Goal: Task Accomplishment & Management: Manage account settings

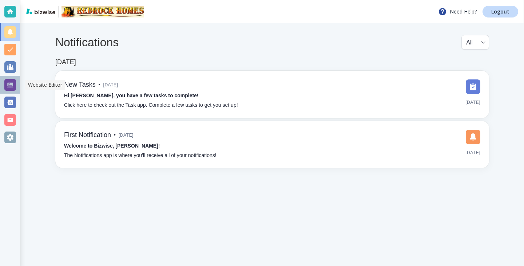
click at [2, 79] on div at bounding box center [10, 84] width 20 height 17
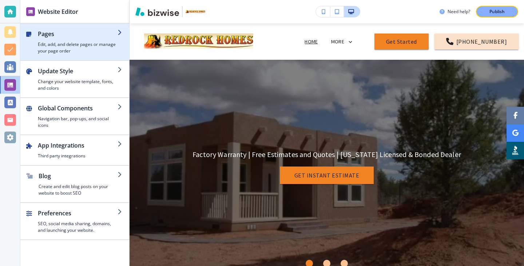
click at [99, 56] on div "button" at bounding box center [74, 57] width 109 height 6
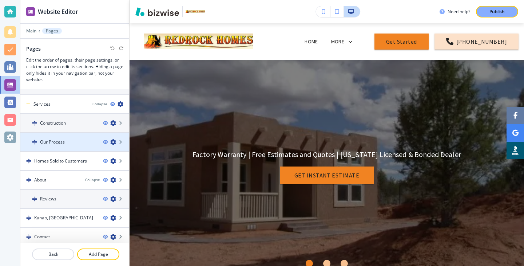
scroll to position [131, 0]
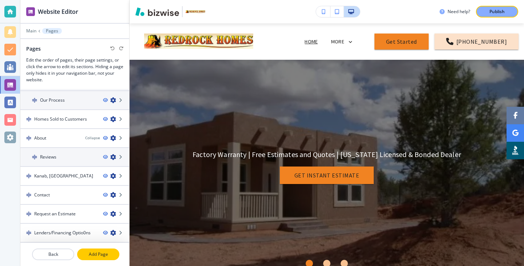
click at [89, 250] on button "Add Page" at bounding box center [98, 254] width 42 height 12
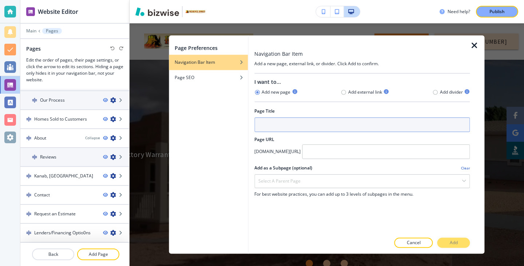
click at [271, 123] on input "text" at bounding box center [363, 124] width 216 height 15
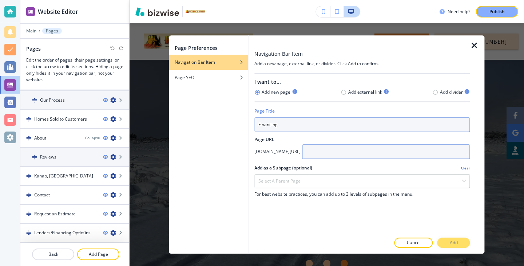
type input "Financing"
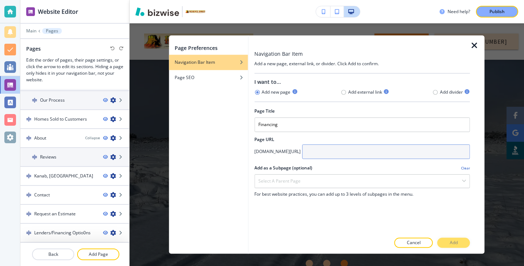
click at [328, 148] on input "text" at bounding box center [386, 151] width 168 height 15
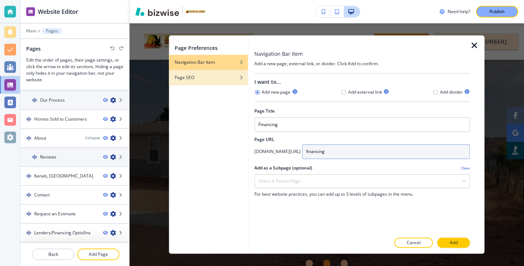
type input "financing"
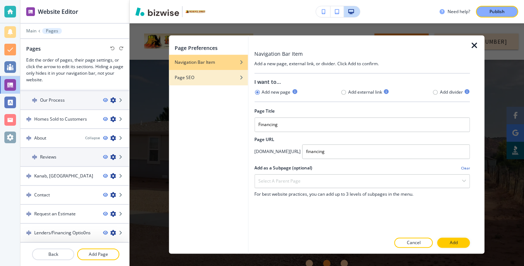
click at [231, 84] on div "button" at bounding box center [208, 83] width 79 height 4
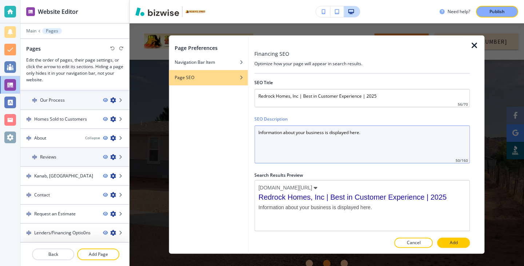
click at [421, 160] on Description "Information about your business is displayed here." at bounding box center [363, 144] width 216 height 38
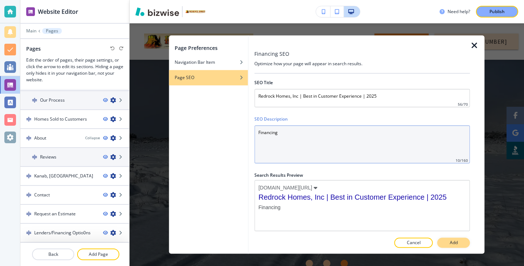
type Description "Financing"
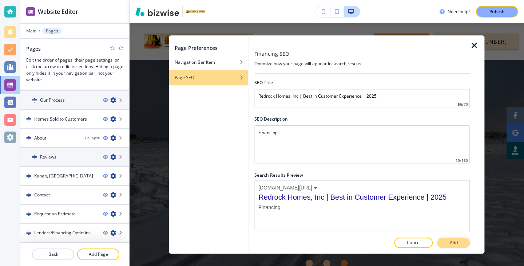
click at [469, 245] on button "Add" at bounding box center [454, 243] width 33 height 10
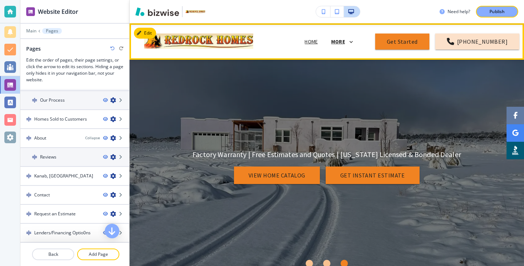
click at [344, 43] on p "MORE" at bounding box center [338, 41] width 14 height 5
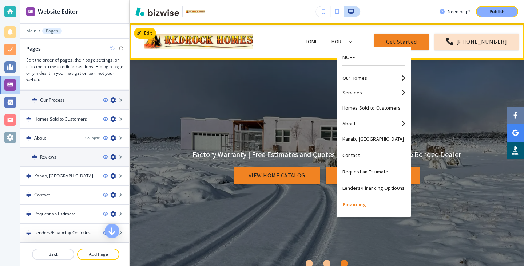
click at [364, 206] on p "Financing" at bounding box center [374, 204] width 63 height 16
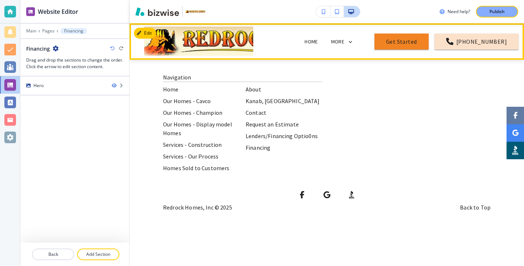
click at [349, 46] on div "MORE" at bounding box center [342, 42] width 23 height 14
click at [149, 35] on div "Edit Navigation Bar Home Our Homes Cavco Champion Display model Homes Services …" at bounding box center [327, 41] width 395 height 36
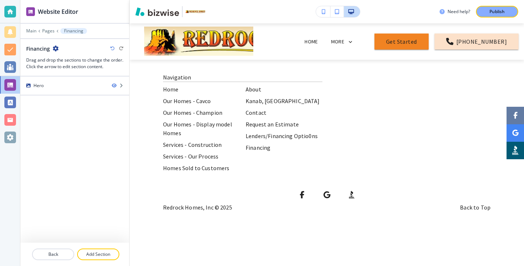
click at [34, 34] on div "Main Pages Financing" at bounding box center [74, 31] width 97 height 6
click at [33, 33] on p "Main" at bounding box center [31, 30] width 10 height 5
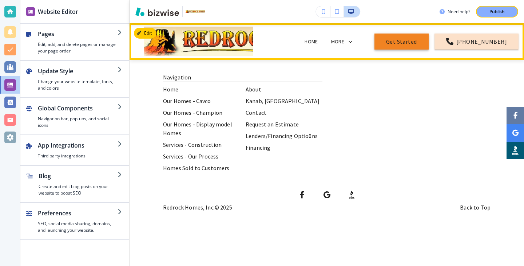
click at [390, 35] on link "Get Started" at bounding box center [402, 42] width 54 height 16
click at [352, 43] on div "MORE" at bounding box center [342, 42] width 23 height 7
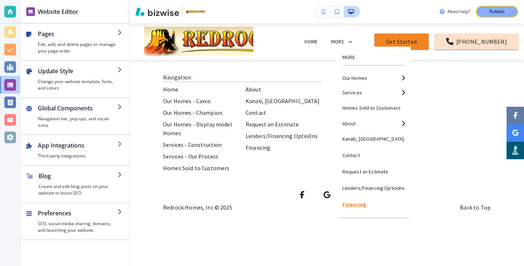
click at [378, 205] on p "Financing" at bounding box center [374, 204] width 63 height 16
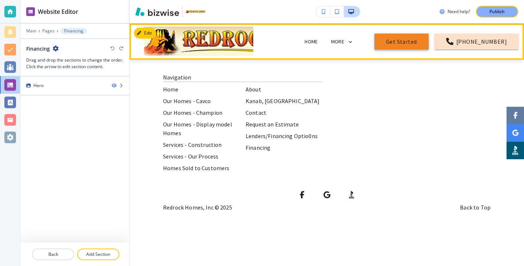
click at [391, 48] on link "Get Started" at bounding box center [402, 42] width 54 height 16
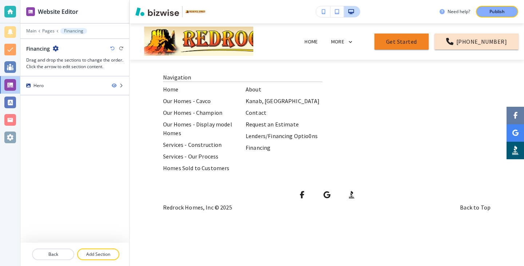
click at [142, 34] on div "Edit Home Our Homes Cavco Champion Display model Homes Services Construction Ou…" at bounding box center [327, 41] width 395 height 36
click at [60, 50] on div "Financing" at bounding box center [74, 49] width 97 height 8
click at [58, 50] on div "Financing" at bounding box center [74, 49] width 97 height 8
click at [56, 48] on icon "button" at bounding box center [56, 49] width 6 height 6
click at [90, 64] on button "Edit Page Settings" at bounding box center [76, 61] width 47 height 13
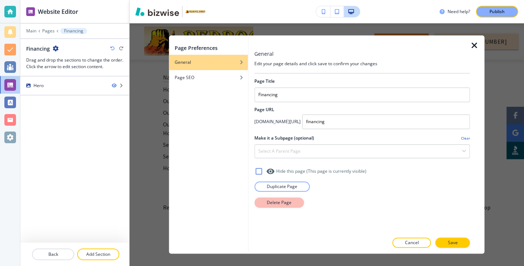
click at [284, 201] on p "Delete Page" at bounding box center [279, 202] width 25 height 7
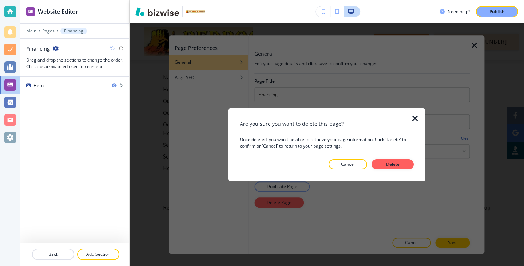
click at [391, 155] on div "Are you sure you want to delete this page? Once deleted, you won't be able to r…" at bounding box center [327, 145] width 174 height 50
click at [391, 158] on div "Are you sure you want to delete this page? Once deleted, you won't be able to r…" at bounding box center [327, 145] width 174 height 50
click at [391, 161] on p "Delete" at bounding box center [392, 164] width 17 height 7
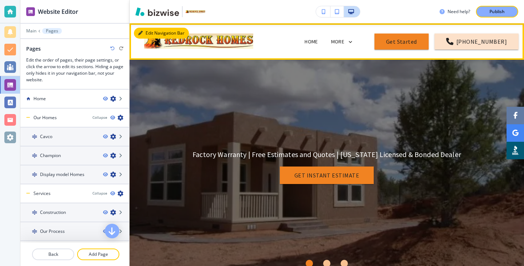
click at [154, 32] on button "Edit Navigation Bar" at bounding box center [161, 33] width 55 height 11
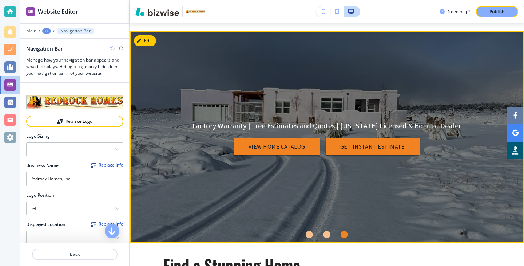
scroll to position [0, 0]
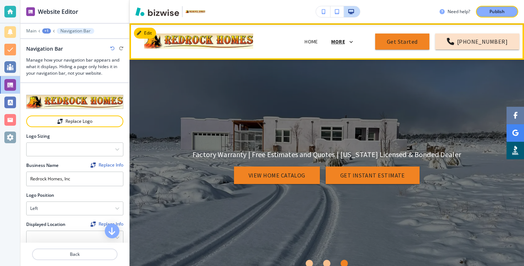
click at [345, 40] on p "MORE" at bounding box center [338, 41] width 14 height 5
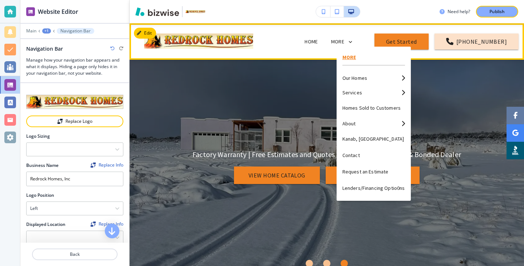
click at [349, 59] on p "MORE" at bounding box center [374, 57] width 63 height 5
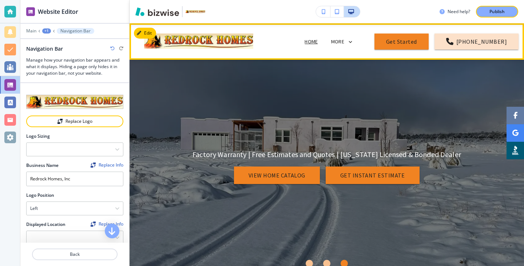
click at [318, 41] on p "Home" at bounding box center [311, 42] width 13 height 8
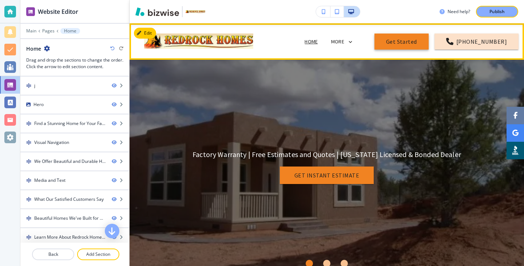
click at [402, 42] on link "Get Started" at bounding box center [402, 42] width 54 height 16
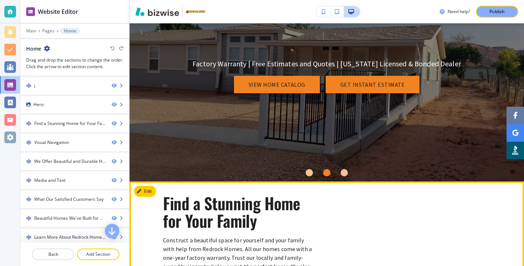
scroll to position [53, 0]
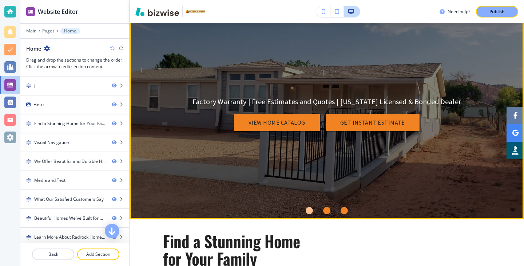
click at [342, 208] on div "Go to slide 3" at bounding box center [344, 210] width 7 height 7
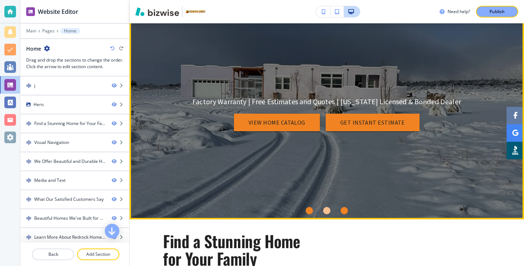
click at [308, 208] on div "Go to slide 1" at bounding box center [309, 210] width 7 height 7
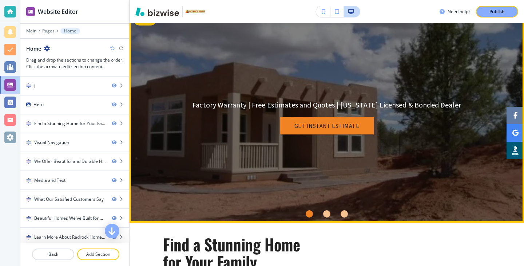
scroll to position [1, 0]
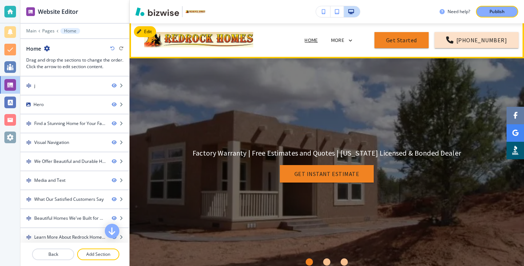
click at [350, 39] on div "MORE" at bounding box center [342, 40] width 23 height 7
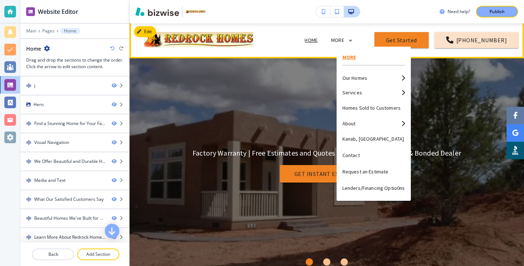
click at [344, 55] on p "MORE" at bounding box center [374, 57] width 63 height 5
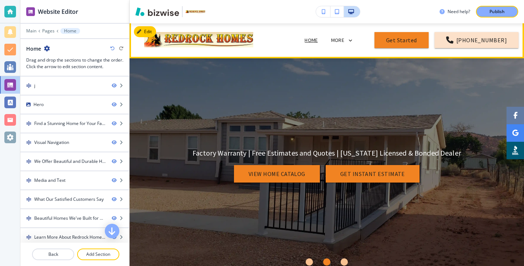
click at [350, 43] on div "MORE" at bounding box center [342, 40] width 23 height 7
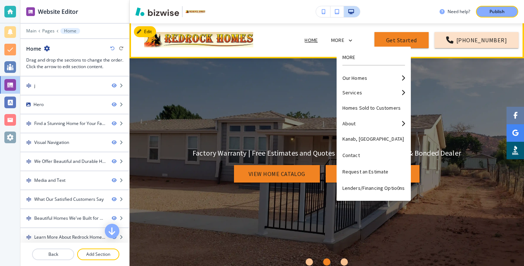
click at [351, 38] on div "MORE" at bounding box center [342, 40] width 23 height 7
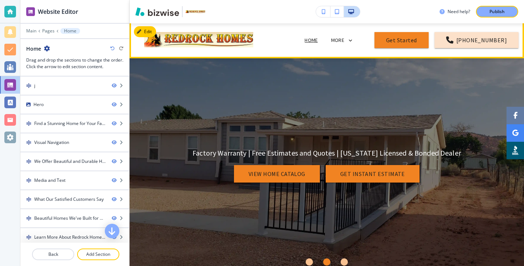
click at [354, 38] on icon at bounding box center [350, 40] width 7 height 7
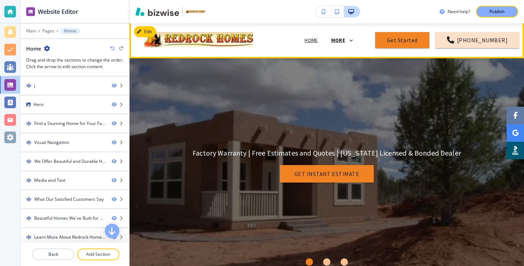
click at [344, 40] on p "MORE" at bounding box center [338, 40] width 14 height 5
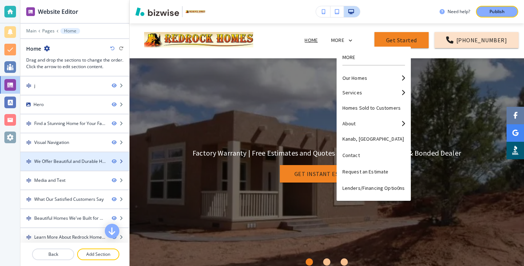
scroll to position [61, 0]
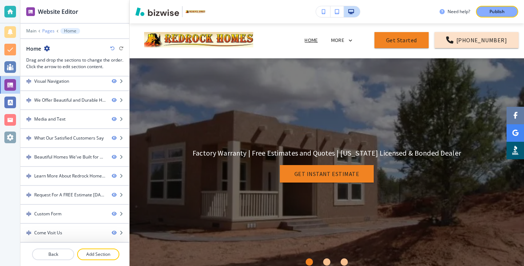
click at [45, 29] on p "Pages" at bounding box center [48, 30] width 12 height 5
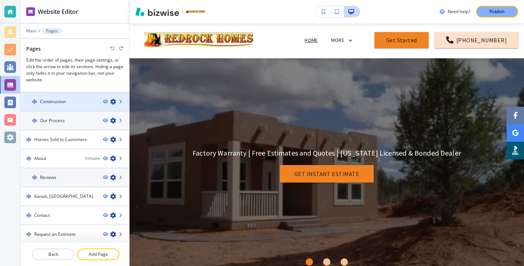
scroll to position [131, 0]
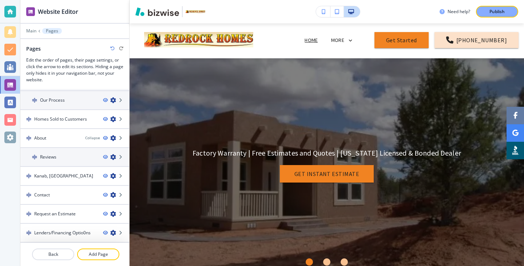
click at [99, 263] on div at bounding box center [74, 263] width 109 height 6
click at [102, 256] on p "Add Page" at bounding box center [98, 254] width 41 height 7
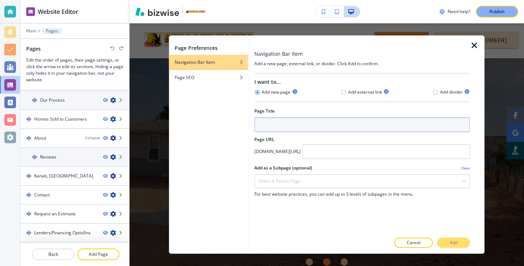
click at [323, 125] on input "text" at bounding box center [363, 124] width 216 height 15
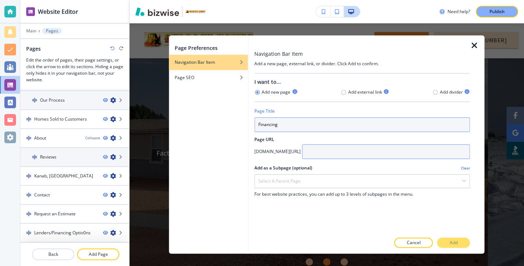
type input "Financing"
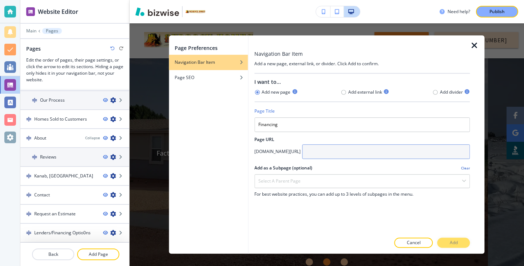
click at [352, 146] on input "text" at bounding box center [386, 151] width 168 height 15
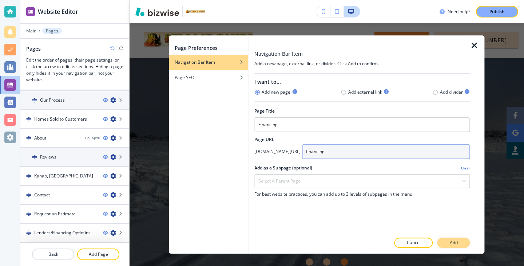
type input "financing"
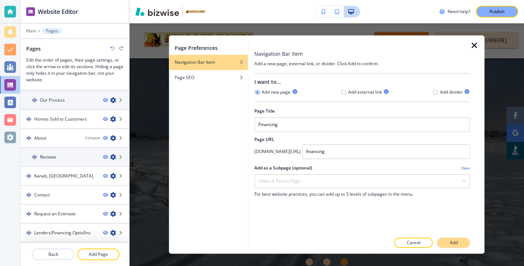
click at [450, 240] on p "Add" at bounding box center [454, 243] width 8 height 7
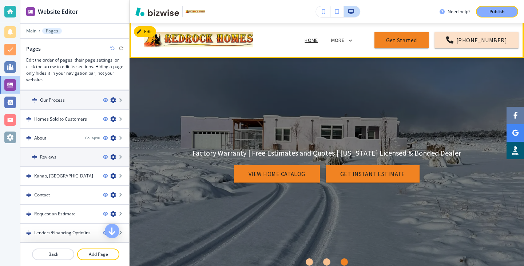
click at [354, 42] on icon at bounding box center [350, 40] width 7 height 7
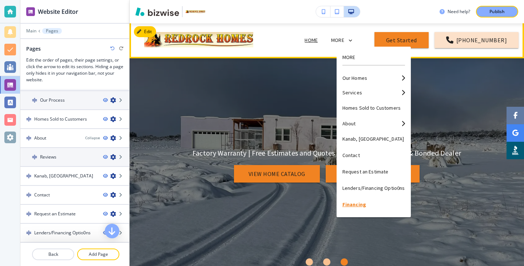
click at [364, 207] on p "Financing" at bounding box center [374, 204] width 63 height 16
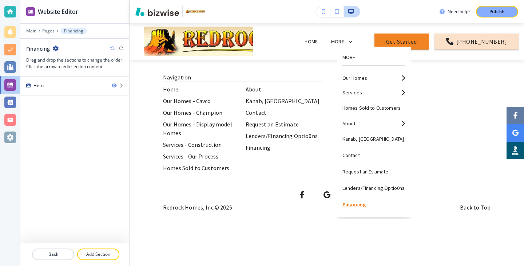
scroll to position [0, 0]
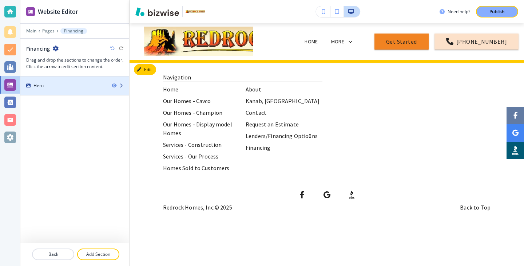
click at [82, 86] on div "Hero" at bounding box center [63, 85] width 86 height 7
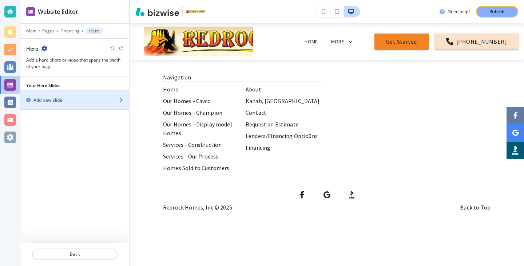
click at [76, 101] on div "Add new slide" at bounding box center [66, 100] width 93 height 7
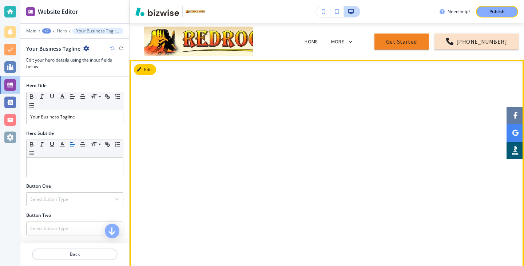
click at [200, 117] on div "Your Business Tagline" at bounding box center [327, 166] width 328 height 186
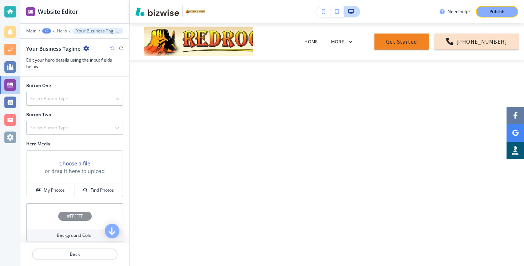
scroll to position [106, 0]
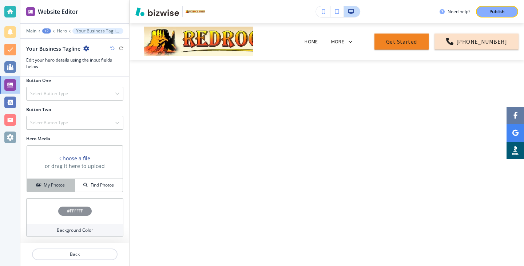
click at [70, 179] on button "My Photos" at bounding box center [51, 185] width 48 height 13
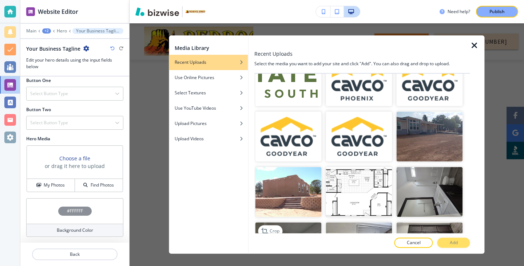
scroll to position [177, 0]
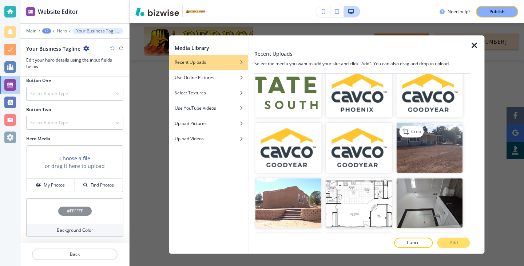
click at [419, 150] on img "button" at bounding box center [430, 148] width 66 height 50
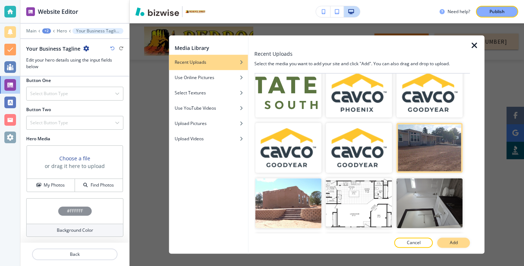
click at [460, 245] on button "Add" at bounding box center [454, 243] width 33 height 10
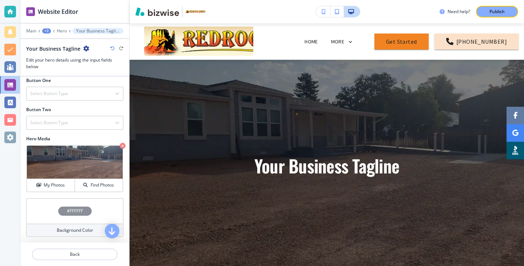
scroll to position [0, 0]
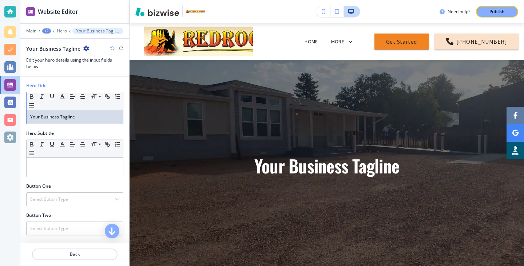
click at [86, 117] on p "Your Business Tagline" at bounding box center [74, 117] width 89 height 7
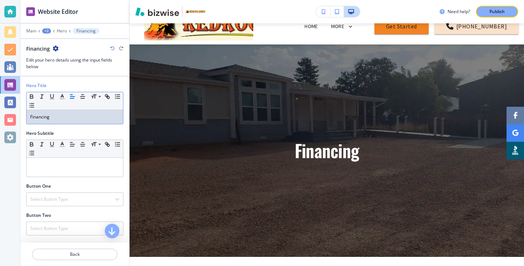
scroll to position [106, 0]
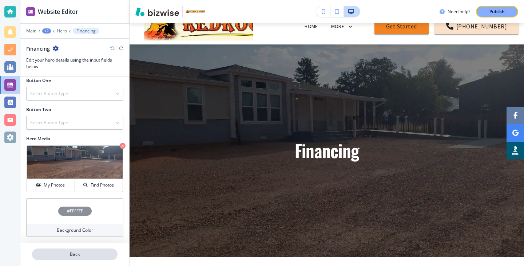
click at [67, 251] on p "Back" at bounding box center [75, 254] width 84 height 7
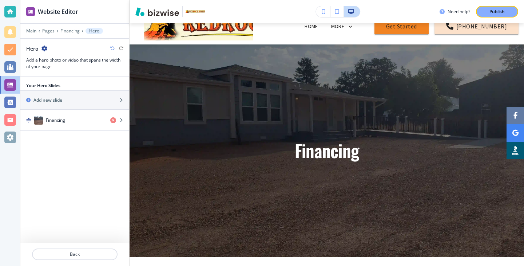
scroll to position [36, 0]
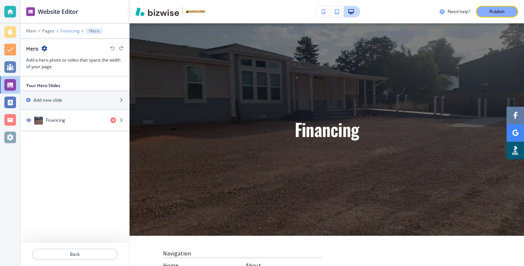
click at [72, 31] on p "Financing" at bounding box center [69, 30] width 19 height 5
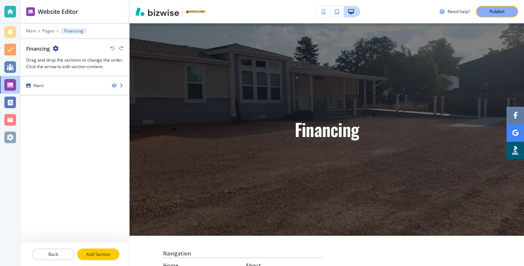
click at [109, 258] on button "Add Section" at bounding box center [98, 254] width 42 height 12
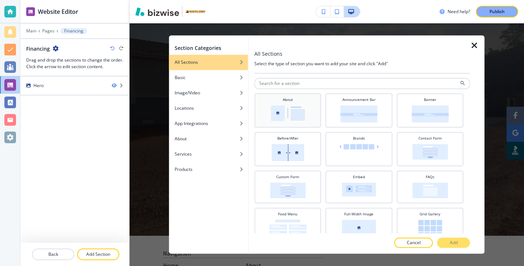
click at [307, 119] on div "About" at bounding box center [287, 109] width 59 height 25
click at [453, 244] on p "Add" at bounding box center [454, 243] width 8 height 7
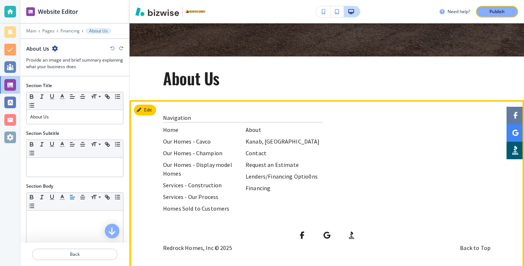
scroll to position [218, 0]
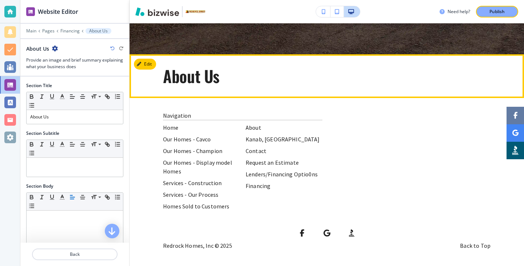
click at [149, 60] on button "Edit" at bounding box center [145, 64] width 22 height 11
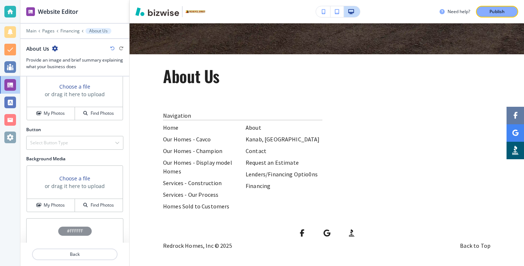
scroll to position [268, 0]
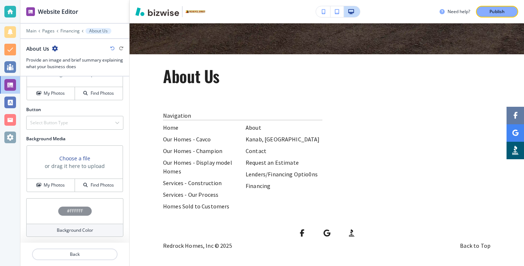
click at [55, 43] on div at bounding box center [74, 42] width 109 height 6
click at [55, 48] on icon "button" at bounding box center [55, 49] width 6 height 6
click at [78, 84] on p "Delete Section" at bounding box center [74, 86] width 37 height 7
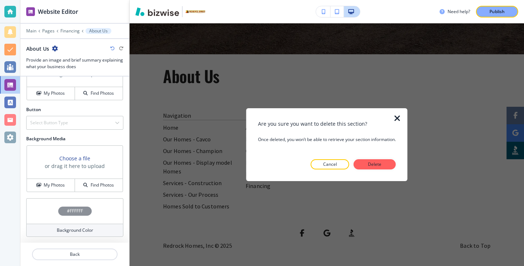
click at [389, 166] on button "Delete" at bounding box center [375, 164] width 42 height 10
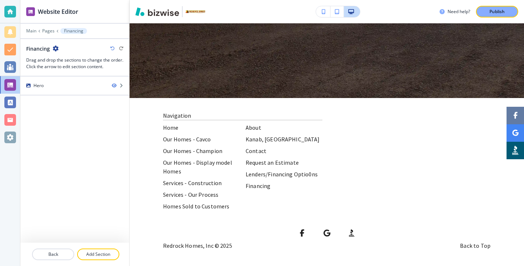
scroll to position [174, 0]
click at [119, 254] on button "Add Section" at bounding box center [98, 254] width 42 height 12
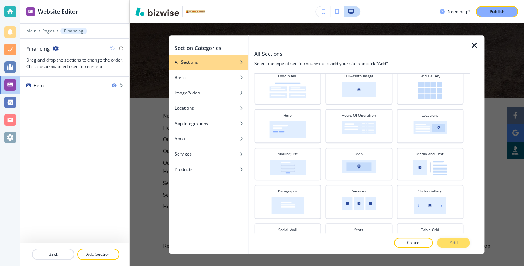
scroll to position [118, 0]
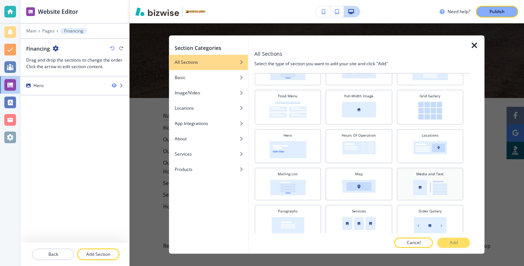
click at [421, 189] on img at bounding box center [430, 188] width 34 height 16
click at [447, 241] on button "Add" at bounding box center [454, 243] width 33 height 10
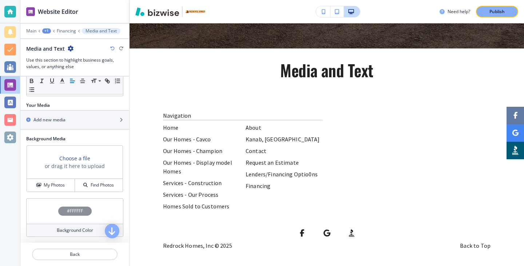
scroll to position [36, 0]
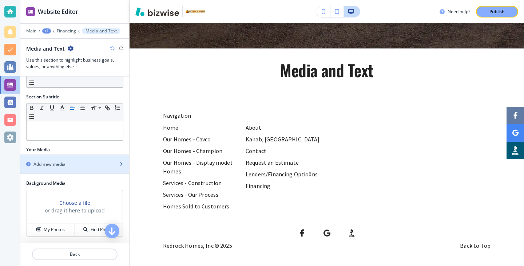
click at [72, 172] on div "button" at bounding box center [74, 171] width 109 height 6
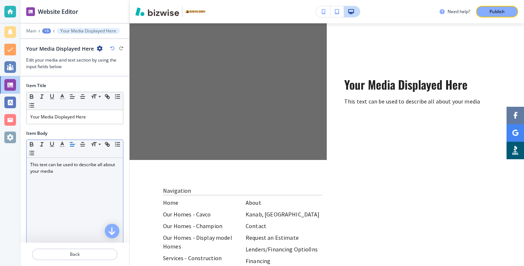
scroll to position [108, 0]
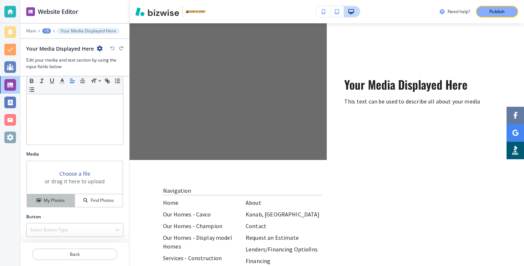
click at [57, 196] on button "My Photos" at bounding box center [51, 200] width 48 height 13
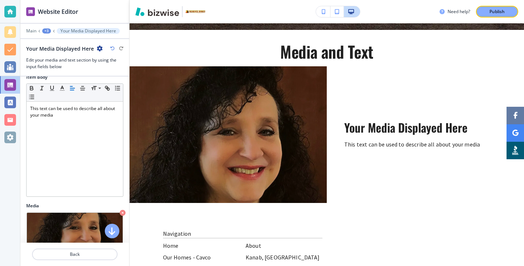
scroll to position [0, 0]
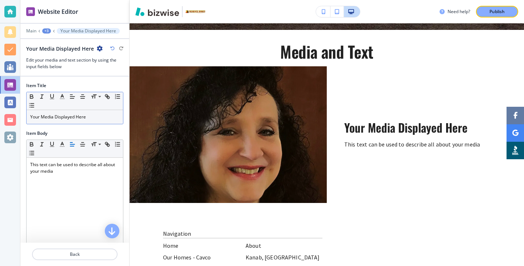
click at [95, 121] on div "Your Media Displayed Here" at bounding box center [75, 117] width 97 height 14
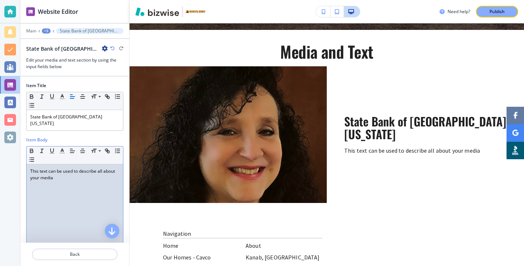
click at [51, 169] on p "This text can be used to describe all about your media" at bounding box center [74, 174] width 89 height 13
click at [69, 181] on div "This text can be used to describe all about your media" at bounding box center [75, 211] width 97 height 95
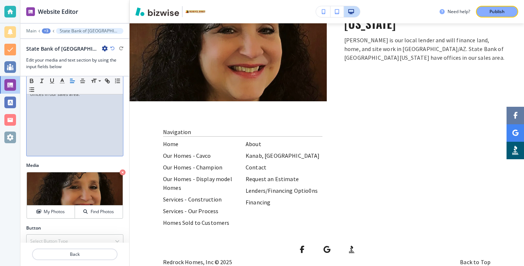
scroll to position [108, 0]
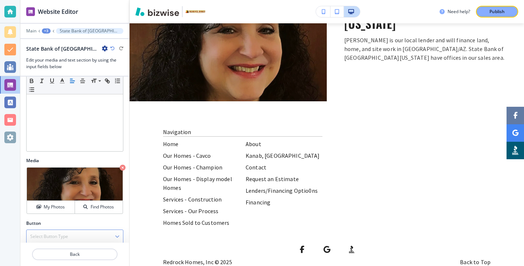
click at [67, 233] on h4 "Select Button Type" at bounding box center [49, 236] width 38 height 7
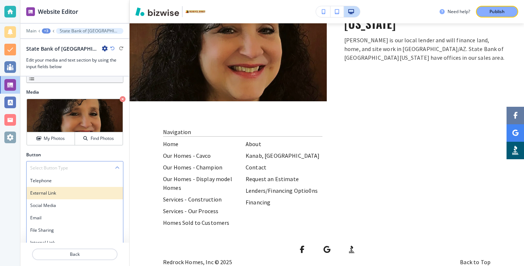
click at [90, 190] on h4 "External Link" at bounding box center [74, 193] width 89 height 7
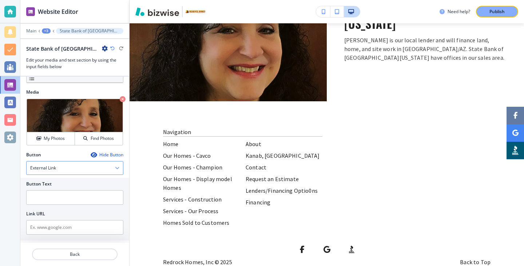
scroll to position [176, 0]
click at [103, 190] on input "text" at bounding box center [74, 197] width 97 height 15
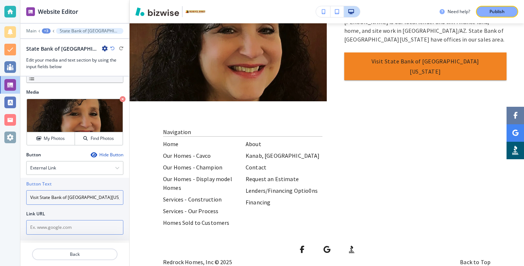
type input "Visit State Bank of [GEOGRAPHIC_DATA][US_STATE]"
click at [52, 220] on input "text" at bounding box center [74, 227] width 97 height 15
paste input "[URL][DOMAIN_NAME]"
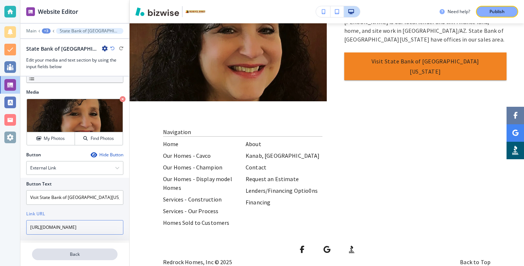
type input "[URL][DOMAIN_NAME]"
click at [79, 252] on p "Back" at bounding box center [75, 254] width 84 height 7
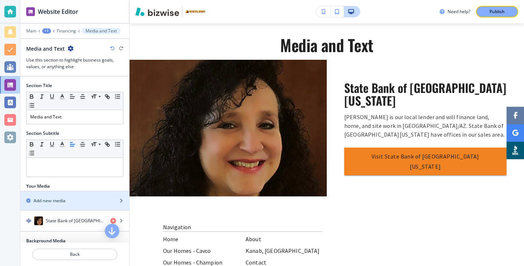
click at [79, 207] on div "button" at bounding box center [74, 207] width 109 height 6
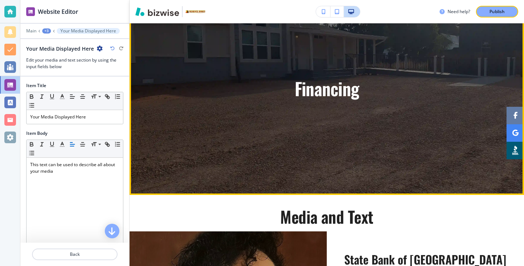
scroll to position [154, 0]
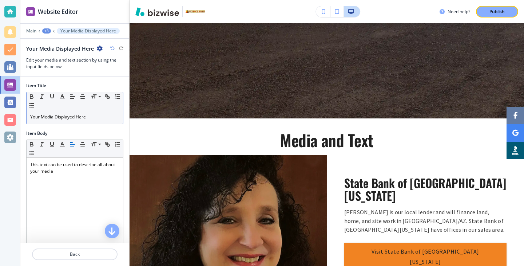
click at [97, 122] on div "Your Media Displayed Here" at bounding box center [75, 117] width 97 height 14
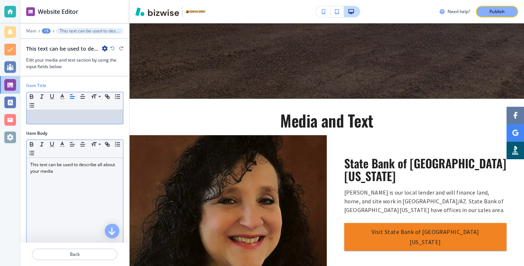
scroll to position [0, 0]
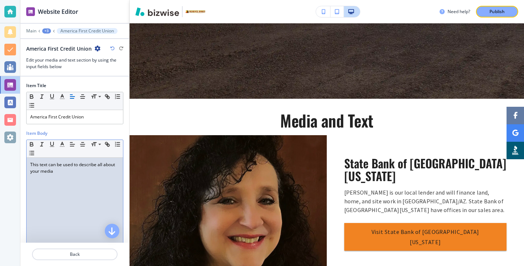
click at [68, 172] on p "This text can be used to describe all about your media" at bounding box center [74, 167] width 89 height 13
click at [69, 172] on p "This text can be used to describe all about your media" at bounding box center [74, 167] width 89 height 13
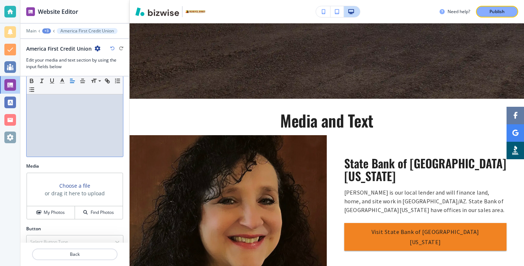
scroll to position [108, 0]
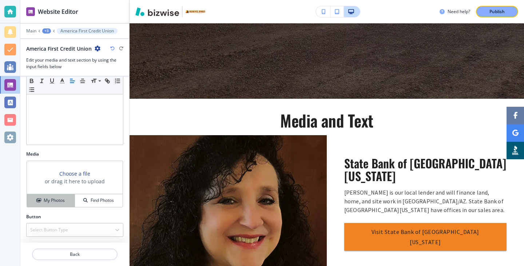
click at [42, 197] on div "My Photos" at bounding box center [51, 200] width 48 height 7
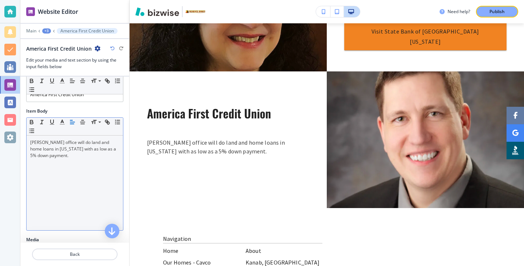
scroll to position [20, 0]
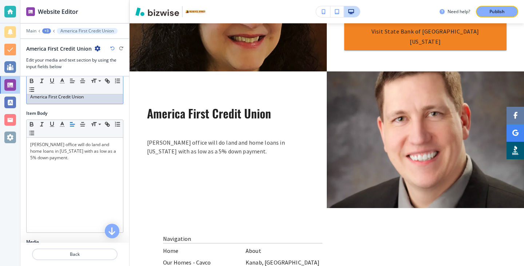
click at [106, 101] on div "America First Credit Union" at bounding box center [75, 97] width 97 height 14
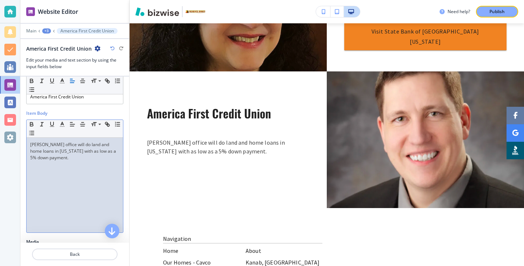
click at [86, 160] on p "[PERSON_NAME] office will do land and home loans in [US_STATE] with as low as a…" at bounding box center [74, 151] width 89 height 20
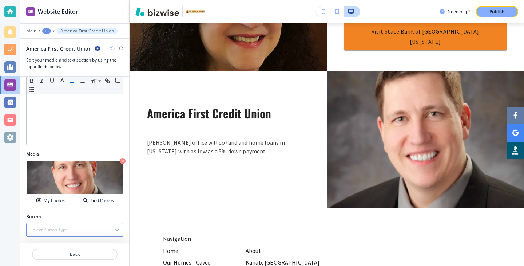
click at [65, 230] on h4 "Select Button Type" at bounding box center [49, 230] width 38 height 7
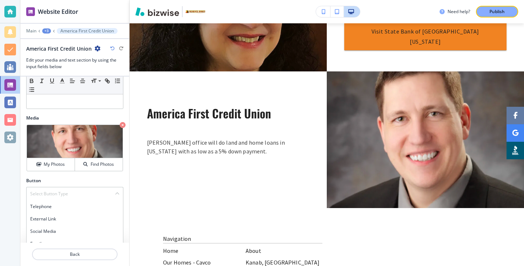
scroll to position [156, 0]
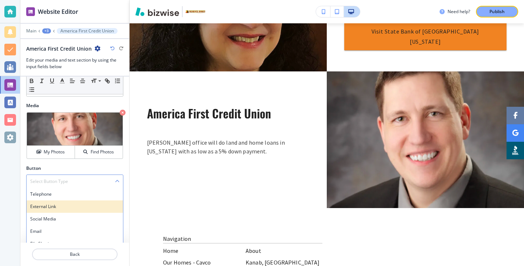
click at [72, 207] on h4 "External Link" at bounding box center [74, 206] width 89 height 7
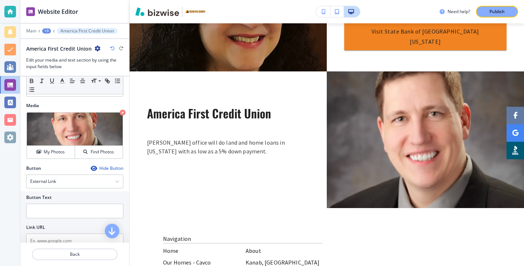
click at [65, 220] on div at bounding box center [74, 221] width 97 height 6
click at [69, 218] on input "text" at bounding box center [74, 211] width 97 height 15
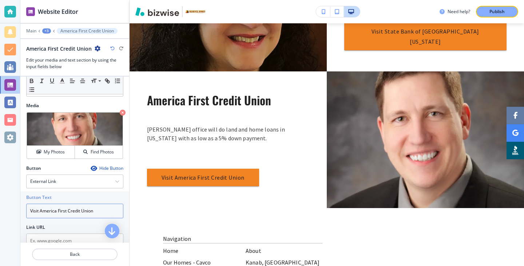
scroll to position [176, 0]
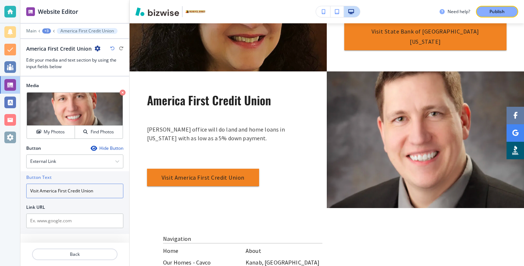
type input "Visit America First Credit Union"
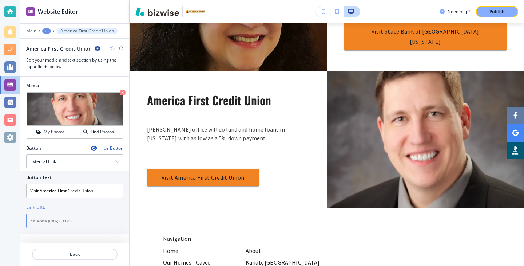
click at [74, 223] on input "text" at bounding box center [74, 220] width 97 height 15
paste input "[URL][DOMAIN_NAME][PERSON_NAME]"
type input "[URL][DOMAIN_NAME][PERSON_NAME]"
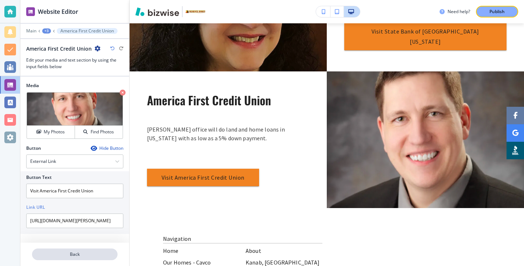
click at [87, 257] on button "Back" at bounding box center [75, 254] width 86 height 12
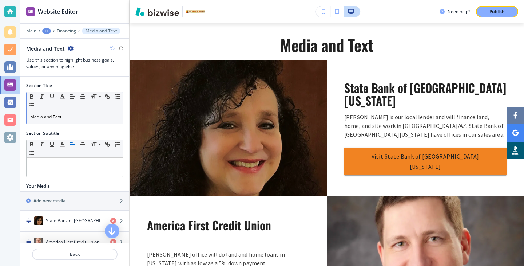
click at [87, 122] on div "Media and Text" at bounding box center [75, 117] width 97 height 14
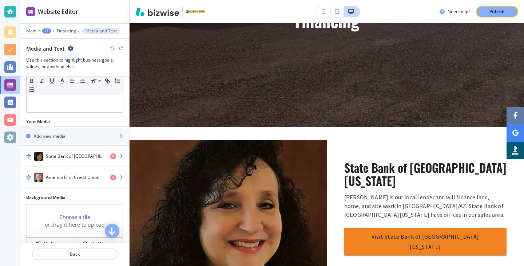
scroll to position [43, 0]
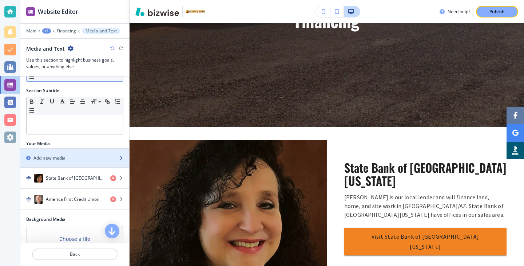
click at [98, 165] on div "button" at bounding box center [74, 164] width 109 height 6
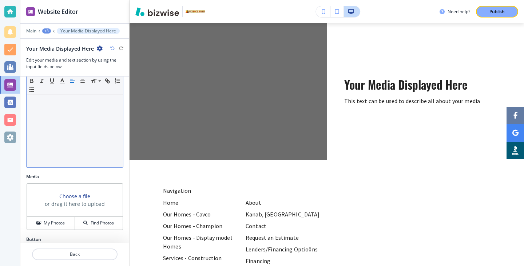
scroll to position [108, 0]
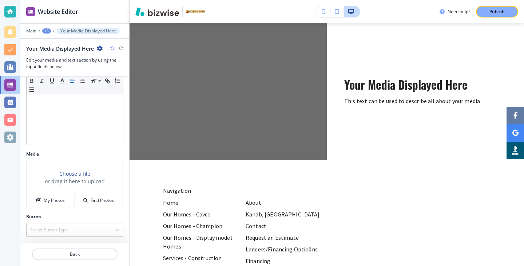
click at [69, 207] on div "Choose a file or drag it here to upload My Photos Find Photos" at bounding box center [74, 183] width 97 height 47
click at [68, 201] on div "My Photos" at bounding box center [51, 200] width 48 height 7
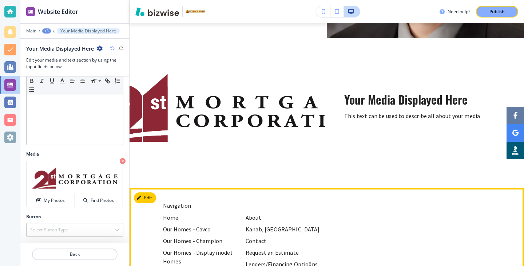
scroll to position [512, 0]
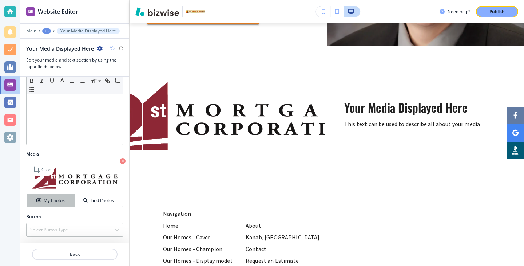
click at [64, 205] on button "My Photos" at bounding box center [51, 200] width 48 height 13
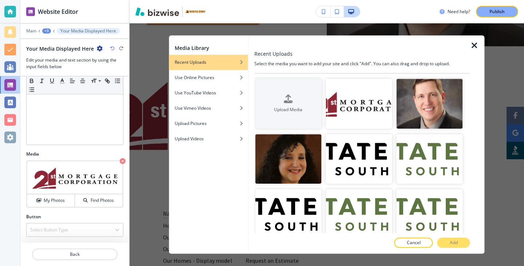
click at [478, 44] on icon "button" at bounding box center [475, 45] width 9 height 9
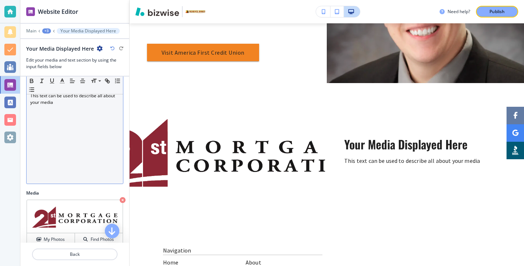
scroll to position [108, 0]
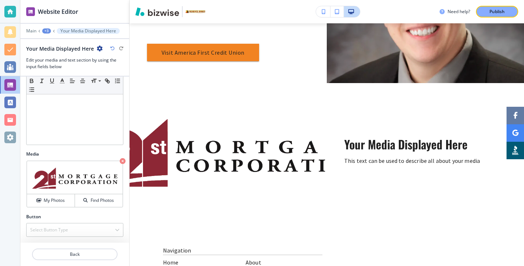
click at [62, 261] on div at bounding box center [74, 263] width 109 height 6
click at [66, 256] on p "Back" at bounding box center [75, 254] width 84 height 7
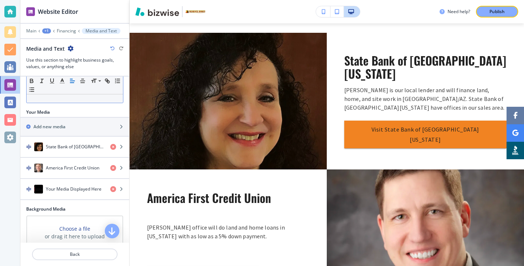
scroll to position [144, 0]
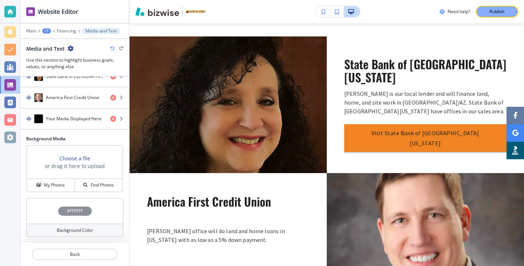
click at [63, 223] on div "#FFFFFF" at bounding box center [74, 210] width 97 height 25
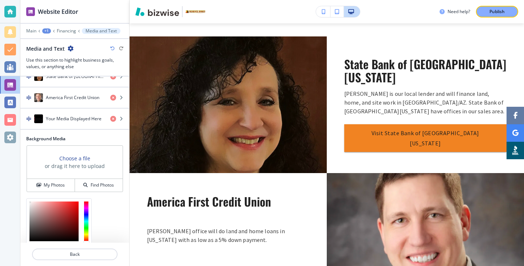
scroll to position [203, 0]
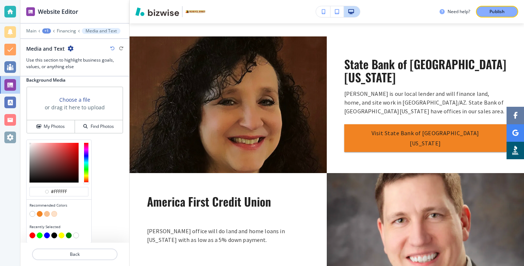
click at [45, 214] on button "button" at bounding box center [47, 214] width 6 height 6
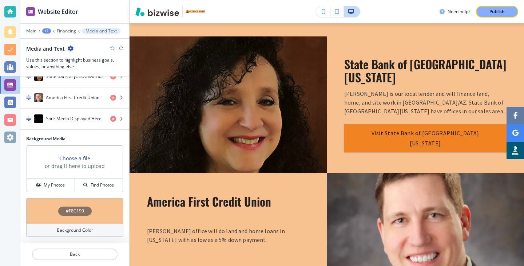
click at [53, 232] on div "Background Color" at bounding box center [74, 230] width 97 height 13
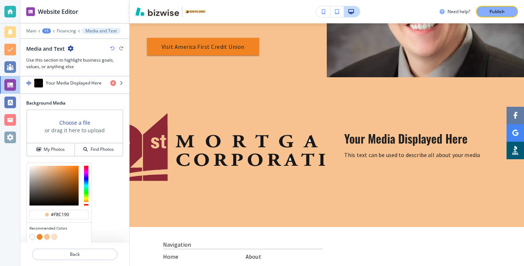
scroll to position [203, 0]
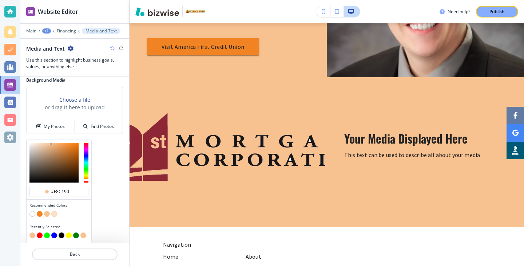
click at [34, 235] on button "button" at bounding box center [32, 235] width 6 height 6
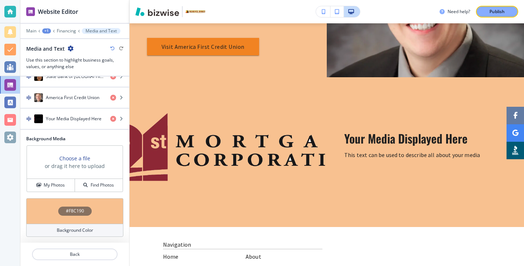
scroll to position [144, 0]
click at [96, 227] on div "Background Color" at bounding box center [74, 230] width 97 height 13
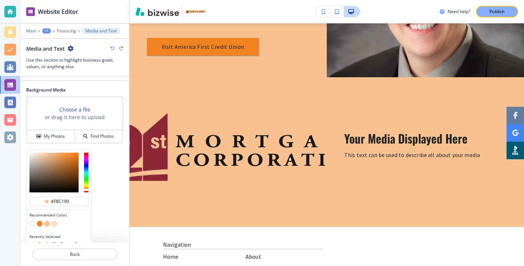
scroll to position [203, 0]
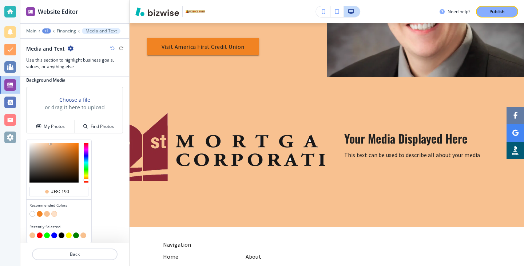
click at [40, 214] on button "button" at bounding box center [40, 214] width 6 height 6
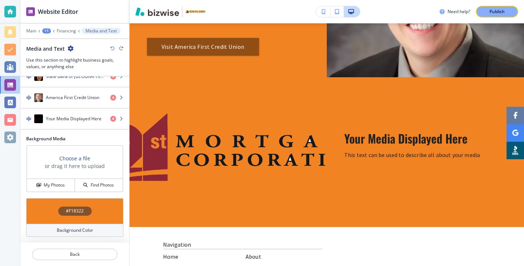
scroll to position [144, 0]
click at [69, 234] on div "Background Color" at bounding box center [74, 230] width 97 height 13
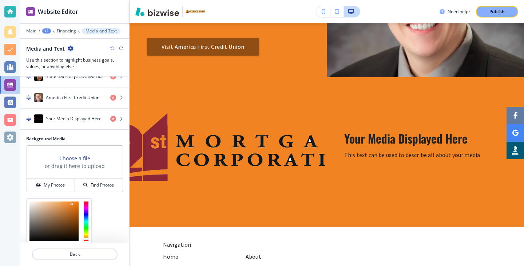
scroll to position [203, 0]
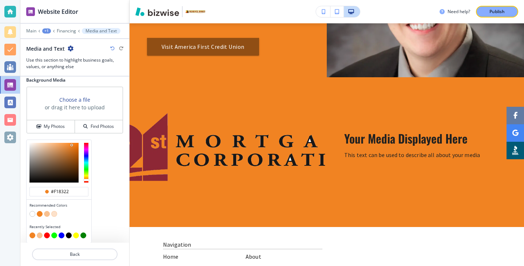
click at [55, 214] on button "button" at bounding box center [54, 214] width 6 height 6
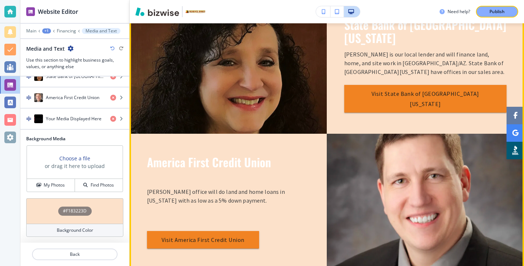
scroll to position [362, 0]
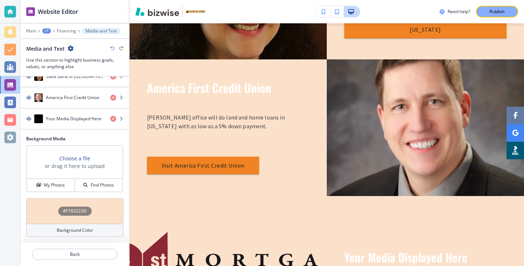
click at [67, 209] on h4 "#F183223D" at bounding box center [75, 211] width 24 height 7
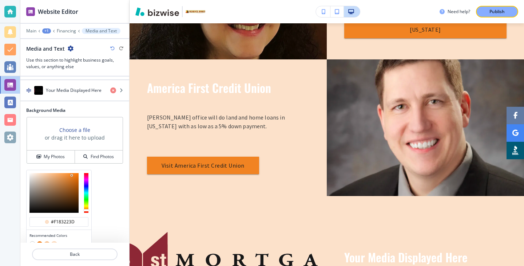
scroll to position [197, 0]
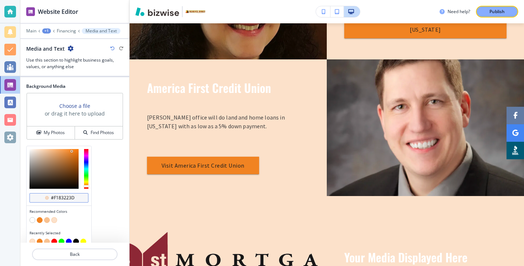
click at [80, 199] on div "#f183223d" at bounding box center [58, 197] width 59 height 9
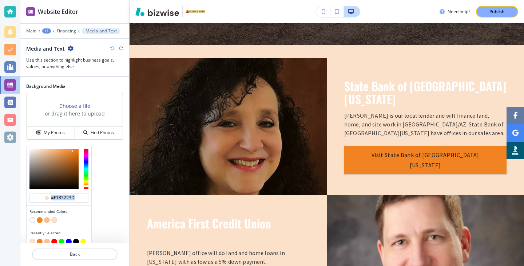
scroll to position [225, 0]
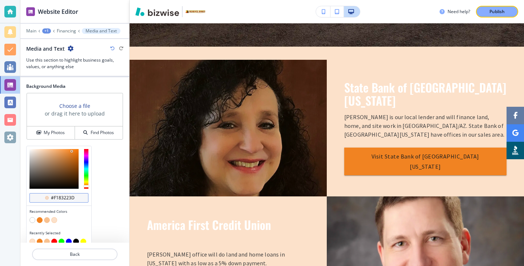
click at [80, 193] on div "#f183223d" at bounding box center [58, 197] width 59 height 9
click at [80, 195] on div "#f183223d" at bounding box center [58, 197] width 59 height 9
click at [80, 197] on div "#f183223d" at bounding box center [58, 197] width 59 height 9
click at [78, 197] on div "#f183223d" at bounding box center [58, 197] width 59 height 9
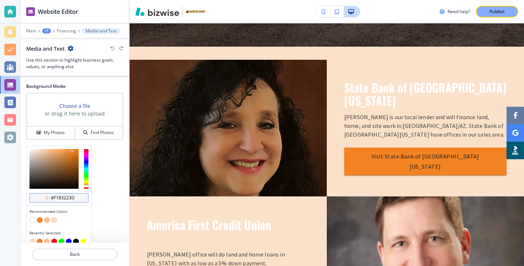
click at [76, 197] on div "#f183223d" at bounding box center [58, 197] width 59 height 9
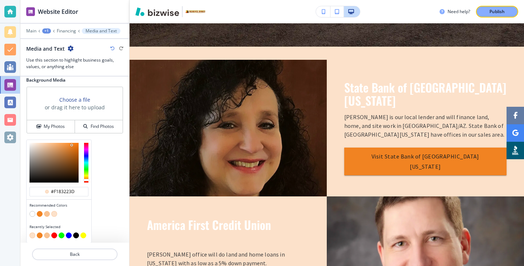
click at [64, 184] on div at bounding box center [59, 163] width 65 height 46
click at [63, 189] on input "#f183223d" at bounding box center [62, 192] width 25 height 6
click at [68, 189] on input "#f183223d" at bounding box center [62, 192] width 25 height 6
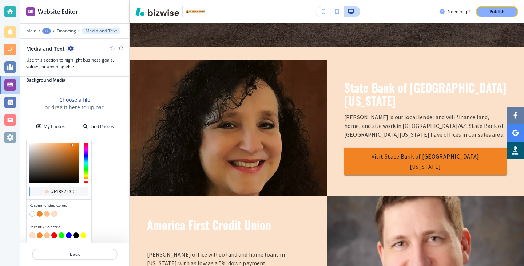
click at [78, 189] on div "#f183223d" at bounding box center [58, 191] width 59 height 9
click at [74, 191] on input "#f183223d" at bounding box center [62, 192] width 25 height 6
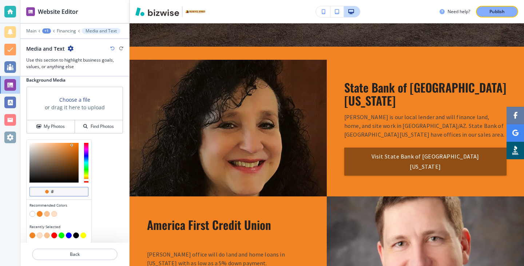
paste input "fef6d7"
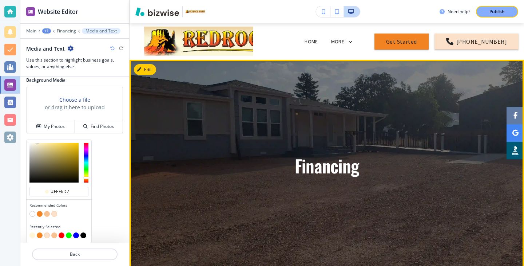
scroll to position [17, 0]
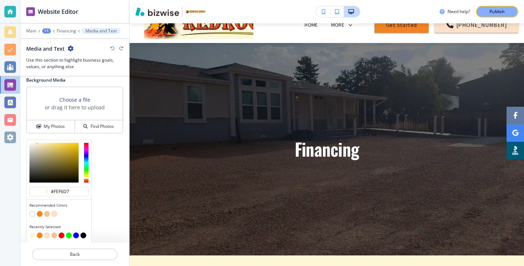
type input "#fef6d7"
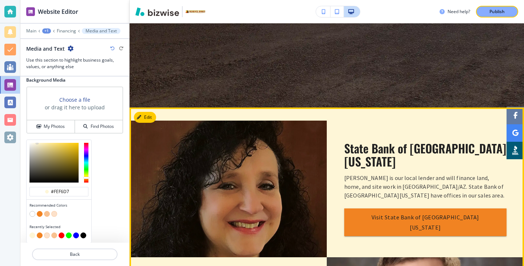
scroll to position [161, 0]
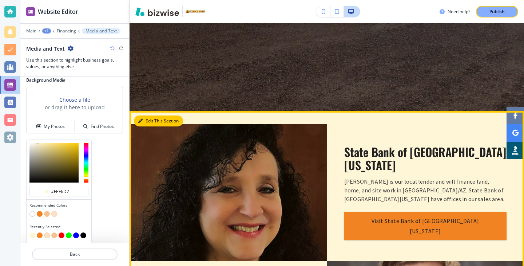
click at [149, 119] on button "Edit This Section" at bounding box center [158, 120] width 49 height 11
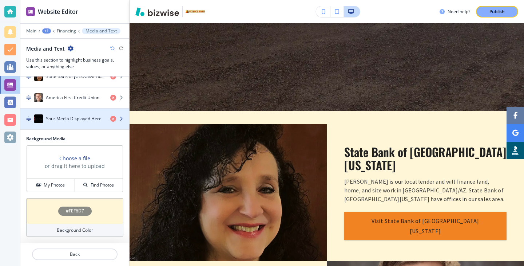
click at [81, 122] on h4 "Your Media Displayed Here" at bounding box center [74, 118] width 56 height 7
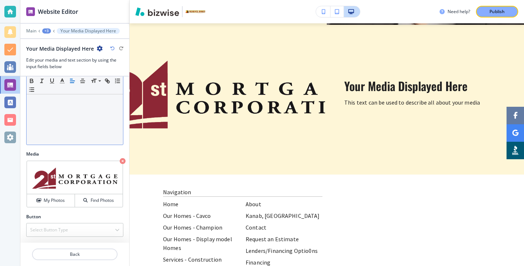
scroll to position [535, 0]
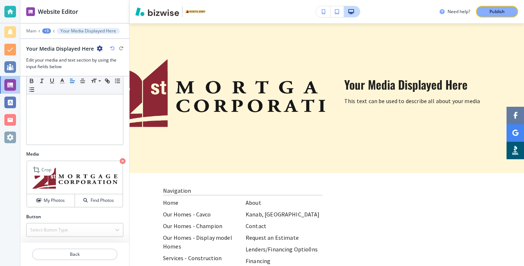
click at [66, 191] on img at bounding box center [75, 177] width 96 height 33
click at [66, 197] on div "My Photos" at bounding box center [51, 200] width 48 height 7
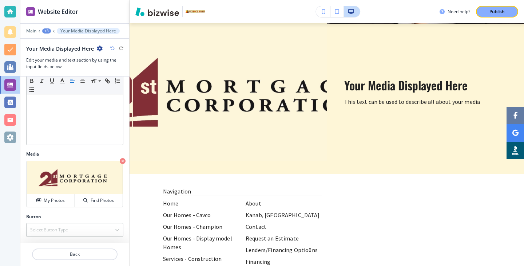
scroll to position [529, 0]
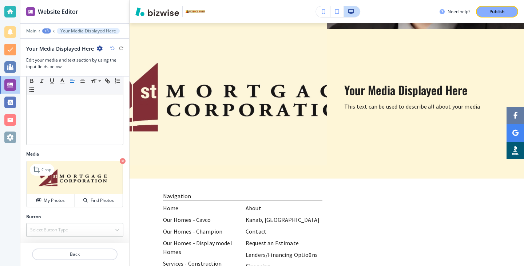
click at [118, 163] on img at bounding box center [75, 177] width 96 height 33
click at [123, 162] on icon "button" at bounding box center [123, 161] width 6 height 6
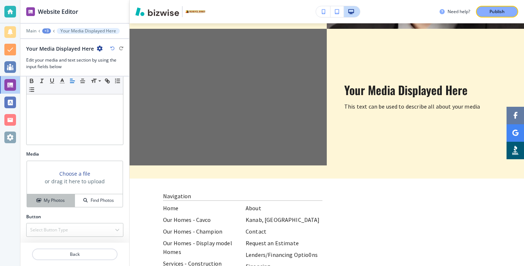
click at [54, 197] on h4 "My Photos" at bounding box center [54, 200] width 21 height 7
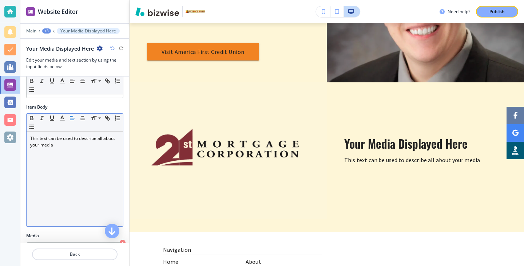
scroll to position [0, 0]
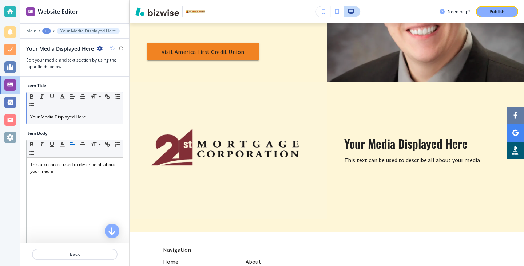
click at [90, 116] on p "Your Media Displayed Here" at bounding box center [74, 117] width 89 height 7
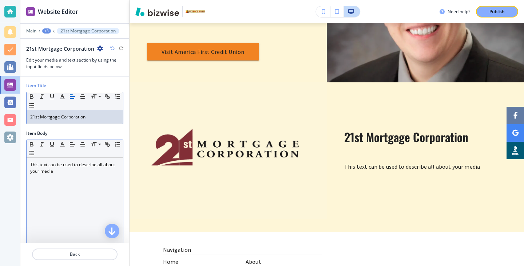
click at [75, 167] on p "This text can be used to describe all about your media" at bounding box center [74, 167] width 89 height 13
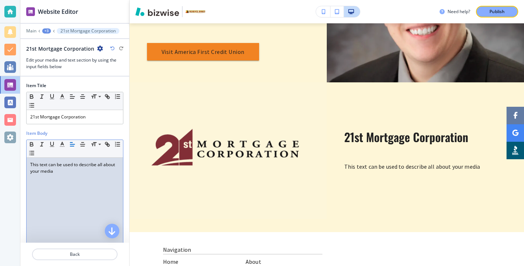
click at [75, 170] on p "This text can be used to describe all about your media" at bounding box center [74, 167] width 89 height 13
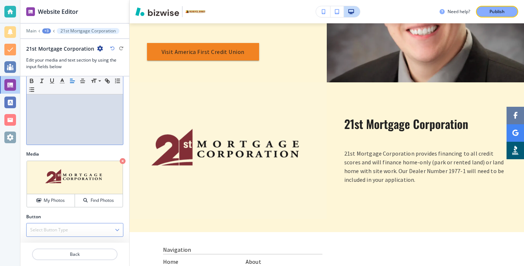
click at [52, 230] on h4 "Select Button Type" at bounding box center [49, 230] width 38 height 7
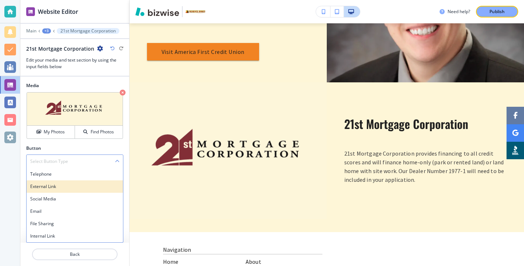
click at [69, 185] on h4 "External Link" at bounding box center [74, 186] width 89 height 7
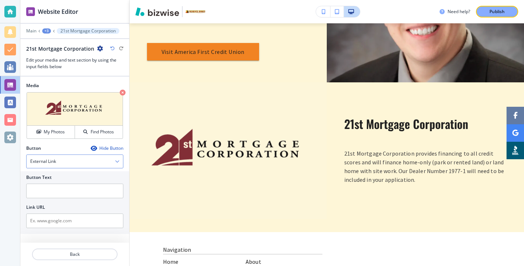
scroll to position [176, 0]
click at [71, 216] on input "text" at bounding box center [74, 220] width 97 height 15
paste input "[URL][DOMAIN_NAME]"
type input "[URL][DOMAIN_NAME]"
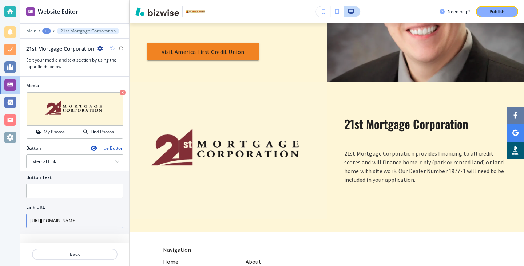
scroll to position [0, 0]
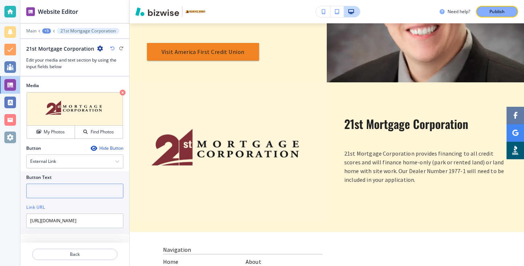
click at [43, 197] on input "text" at bounding box center [74, 191] width 97 height 15
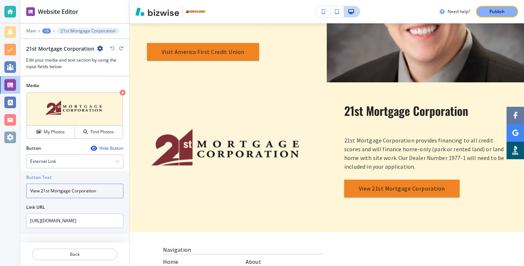
click at [83, 192] on input "View 21st Mortgage Corporation" at bounding box center [74, 191] width 97 height 15
type input "View 21st Mortgage Corporation"
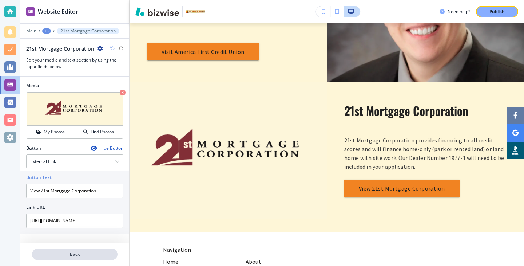
click at [75, 254] on p "Back" at bounding box center [75, 254] width 84 height 7
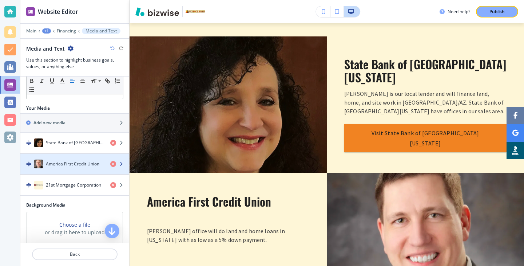
scroll to position [76, 0]
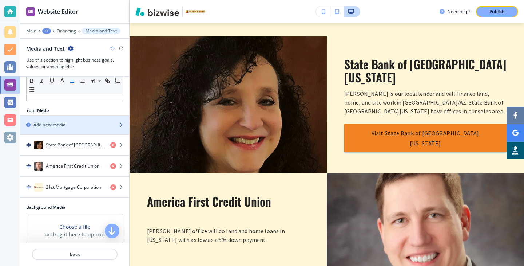
click at [88, 132] on div "button" at bounding box center [74, 131] width 109 height 6
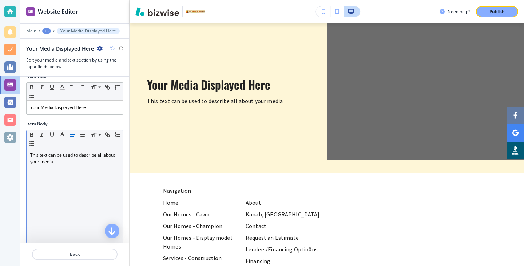
scroll to position [0, 0]
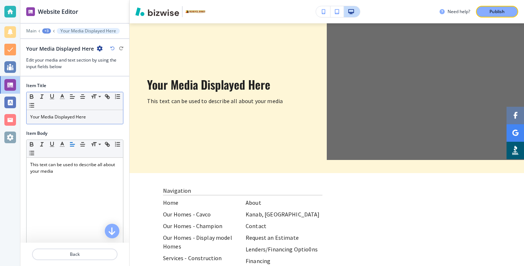
click at [94, 121] on div "Your Media Displayed Here" at bounding box center [75, 117] width 97 height 14
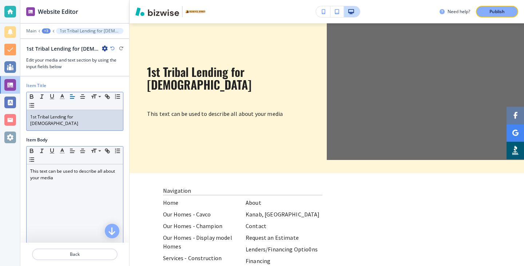
click at [86, 219] on div "This text can be used to describe all about your media" at bounding box center [75, 211] width 97 height 95
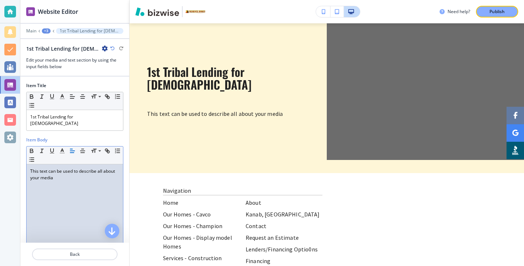
click at [86, 219] on div "This text can be used to describe all about your media" at bounding box center [75, 211] width 97 height 95
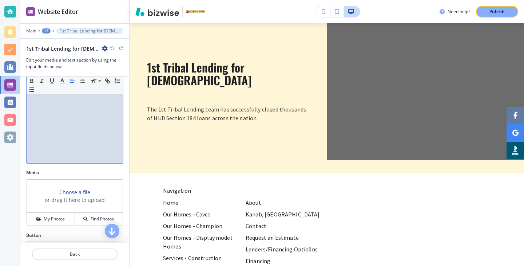
scroll to position [108, 0]
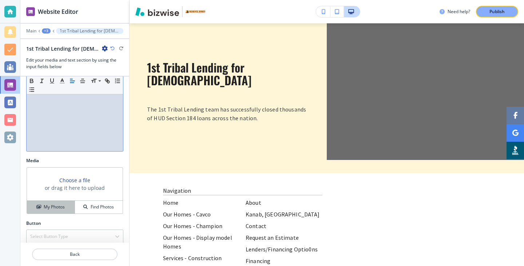
click at [64, 201] on button "My Photos" at bounding box center [51, 207] width 48 height 13
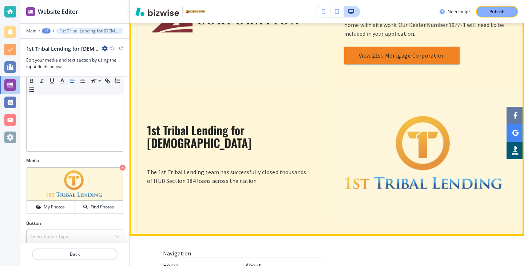
scroll to position [613, 0]
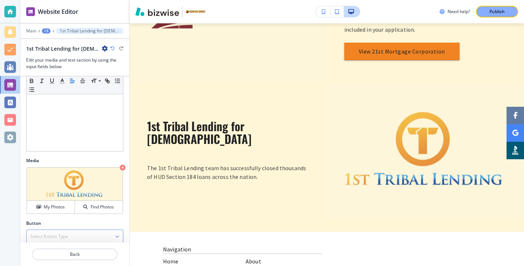
click at [109, 230] on div "Select Button Type" at bounding box center [75, 236] width 97 height 13
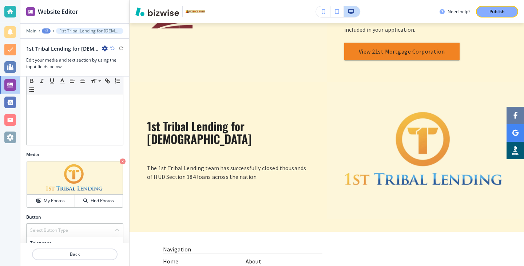
scroll to position [176, 0]
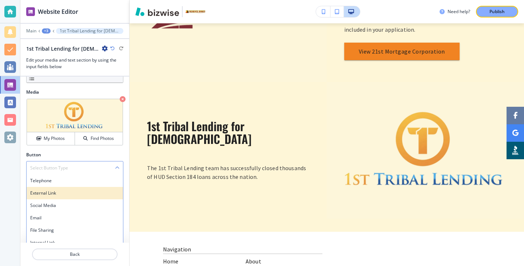
click at [90, 190] on h4 "External Link" at bounding box center [74, 193] width 89 height 7
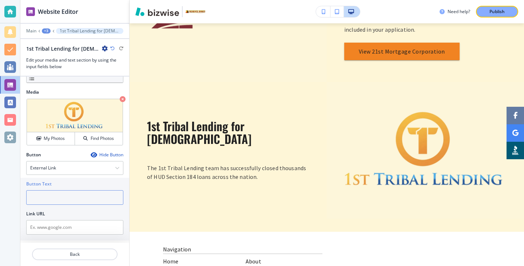
click at [94, 190] on input "text" at bounding box center [74, 197] width 97 height 15
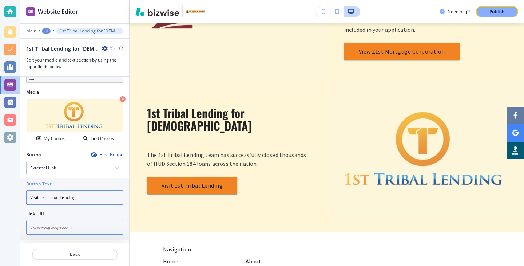
type input "Visit 1st Tribal Lending"
click at [62, 220] on input "text" at bounding box center [74, 227] width 97 height 15
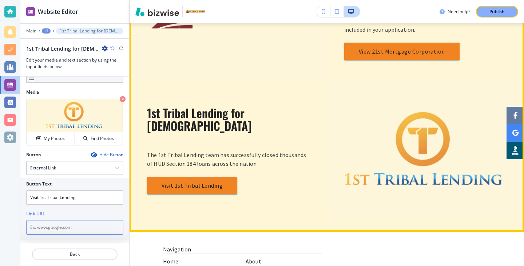
paste input "[URL][DOMAIN_NAME]"
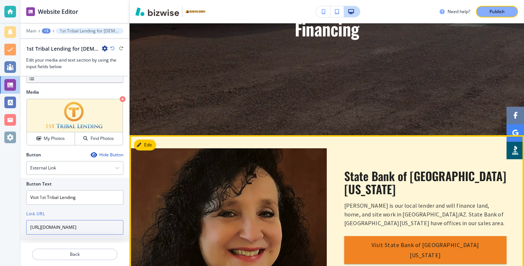
scroll to position [0, 0]
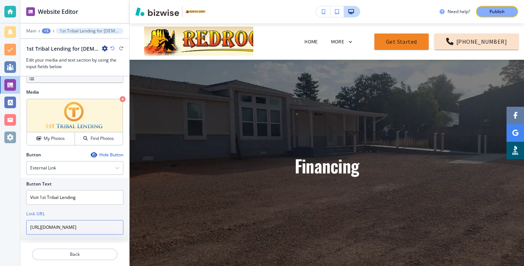
type input "[URL][DOMAIN_NAME]"
click at [35, 27] on div at bounding box center [74, 26] width 109 height 4
click at [35, 28] on p "Main" at bounding box center [31, 30] width 10 height 5
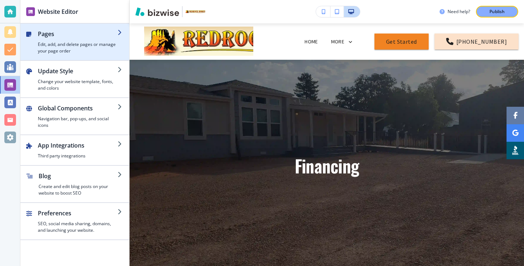
click at [61, 52] on h4 "Edit, add, and delete pages or manage your page order" at bounding box center [78, 47] width 80 height 13
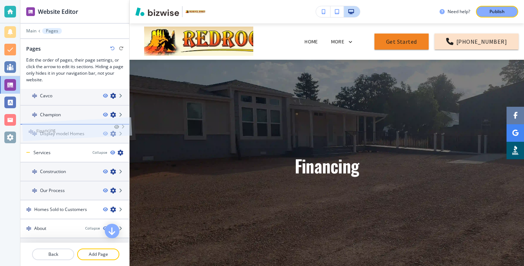
scroll to position [12, 0]
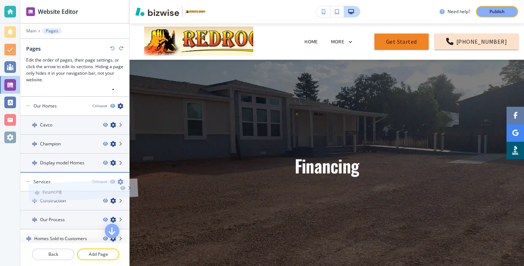
drag, startPoint x: 73, startPoint y: 232, endPoint x: 81, endPoint y: 179, distance: 53.8
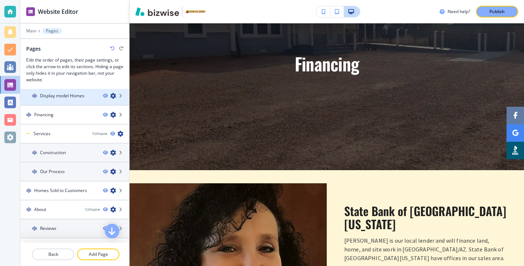
scroll to position [90, 0]
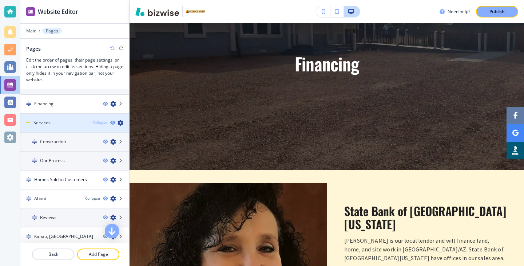
click at [103, 124] on div "Collapse" at bounding box center [99, 122] width 15 height 5
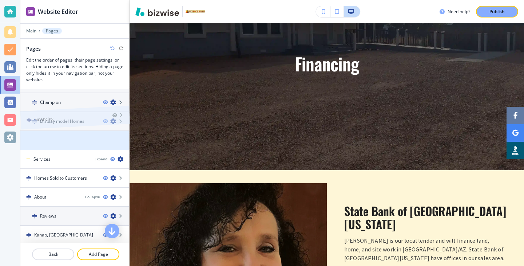
scroll to position [31, 0]
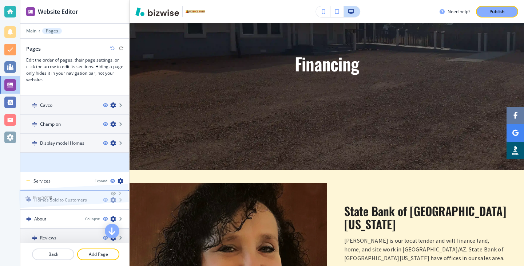
drag, startPoint x: 87, startPoint y: 110, endPoint x: 86, endPoint y: 191, distance: 81.2
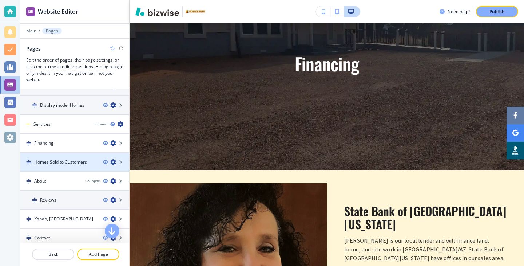
scroll to position [75, 0]
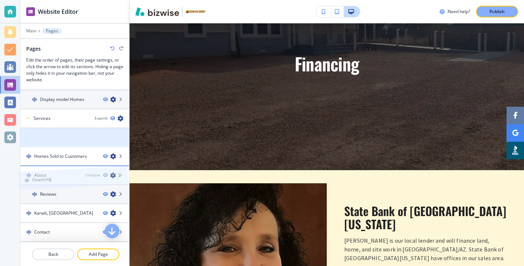
drag, startPoint x: 77, startPoint y: 146, endPoint x: 75, endPoint y: 176, distance: 29.9
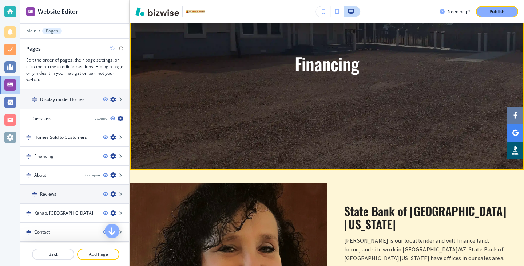
scroll to position [0, 0]
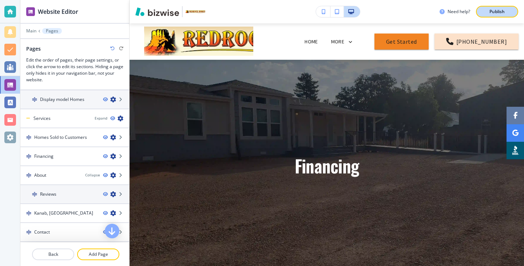
click at [501, 14] on p "Publish" at bounding box center [497, 11] width 15 height 7
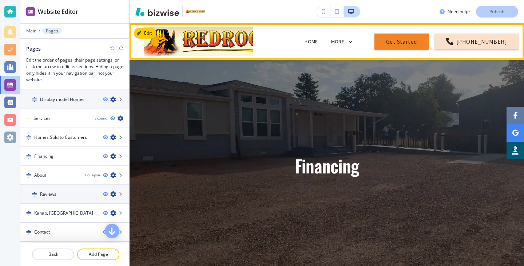
click at [321, 37] on span "Home" at bounding box center [312, 41] width 28 height 29
click at [318, 44] on p "Home" at bounding box center [311, 42] width 13 height 8
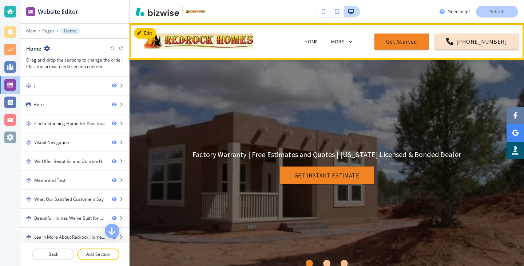
click at [345, 45] on div "MORE" at bounding box center [342, 42] width 23 height 14
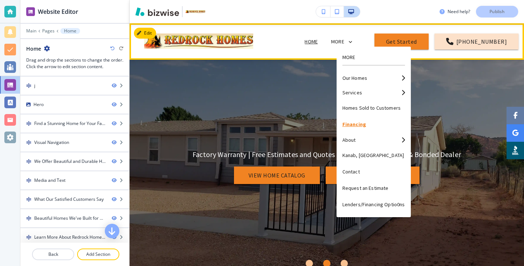
click at [353, 127] on p "Financing" at bounding box center [374, 124] width 63 height 16
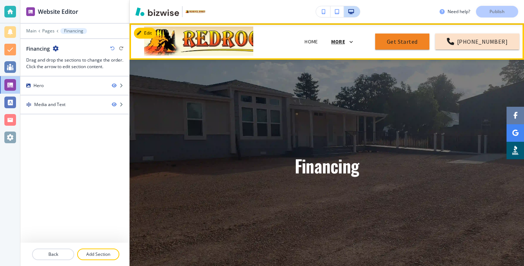
click at [345, 41] on p "MORE" at bounding box center [338, 41] width 14 height 5
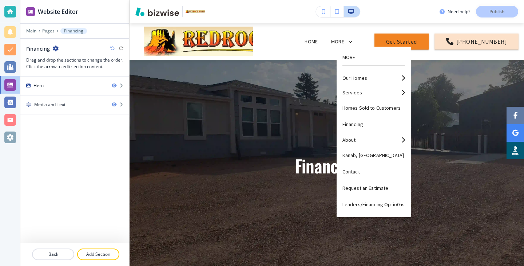
click at [56, 248] on div at bounding box center [74, 246] width 109 height 6
click at [56, 252] on p "Back" at bounding box center [53, 254] width 41 height 7
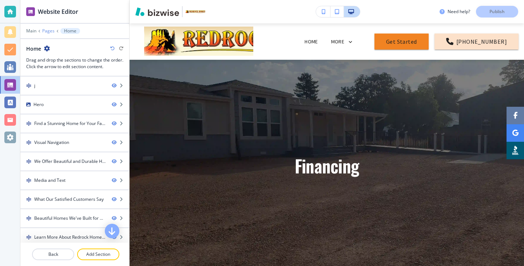
click at [50, 30] on p "Pages" at bounding box center [48, 30] width 12 height 5
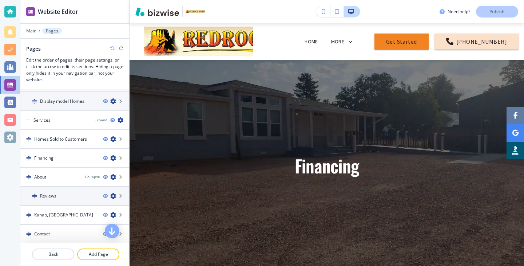
scroll to position [72, 0]
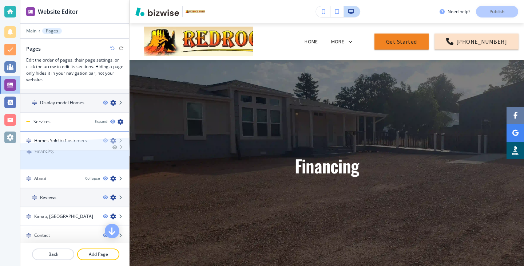
drag, startPoint x: 66, startPoint y: 158, endPoint x: 66, endPoint y: 137, distance: 20.8
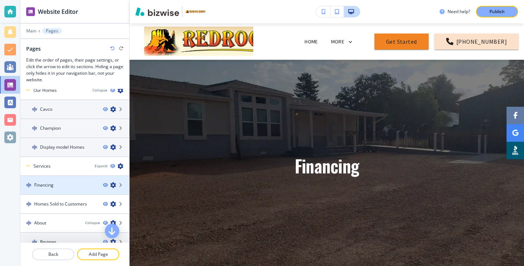
scroll to position [0, 0]
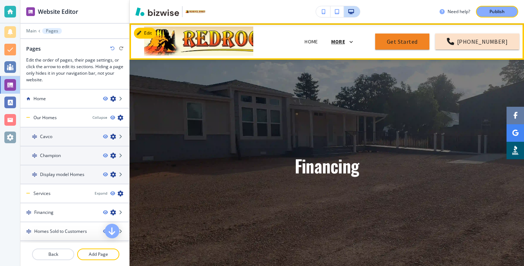
click at [345, 44] on p "MORE" at bounding box center [338, 41] width 14 height 5
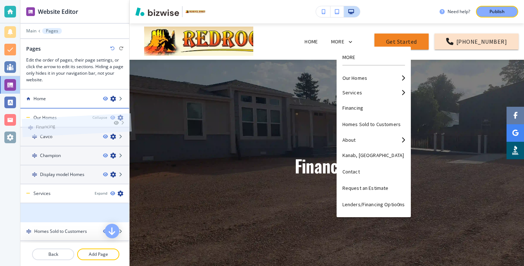
drag, startPoint x: 79, startPoint y: 219, endPoint x: 80, endPoint y: 121, distance: 98.0
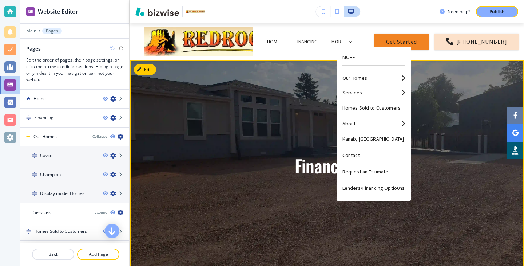
click at [226, 130] on div "Financing" at bounding box center [327, 166] width 328 height 186
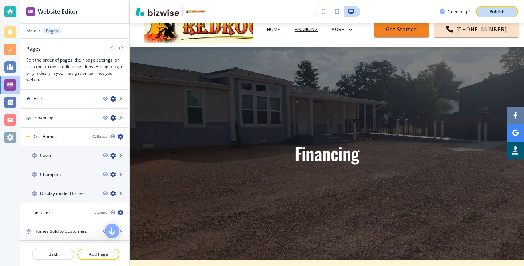
click at [486, 8] on button "Publish" at bounding box center [497, 12] width 42 height 12
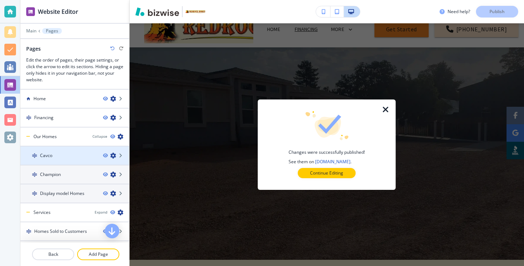
scroll to position [112, 0]
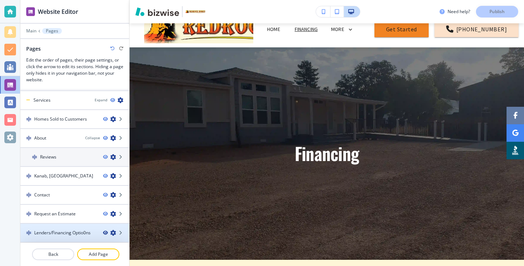
click at [107, 231] on icon "button" at bounding box center [105, 233] width 4 height 4
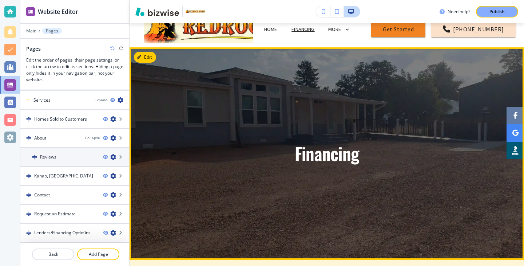
scroll to position [0, 0]
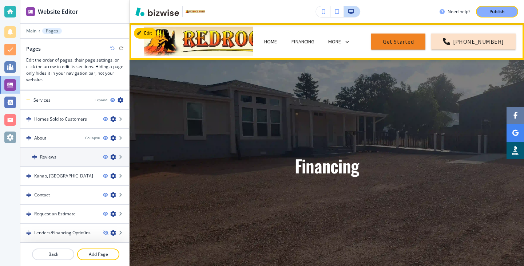
click at [351, 41] on icon at bounding box center [347, 42] width 7 height 7
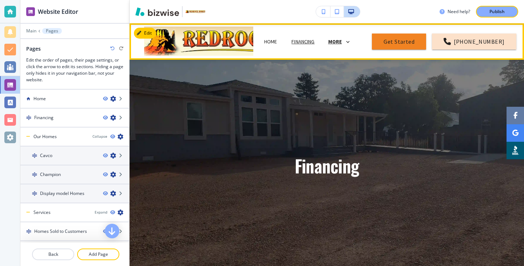
click at [342, 43] on p "MORE" at bounding box center [335, 41] width 14 height 5
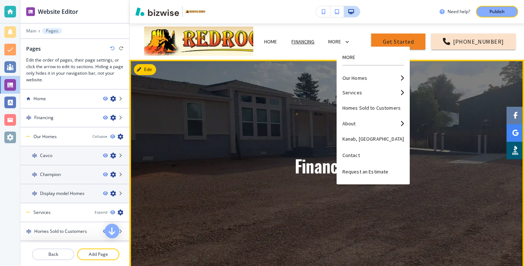
click at [141, 153] on div "Financing" at bounding box center [327, 166] width 395 height 186
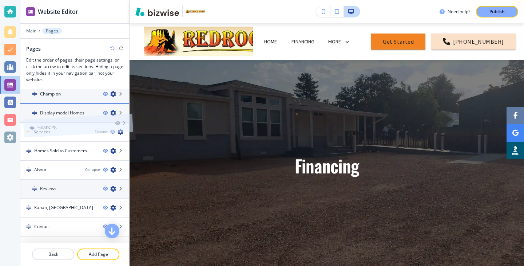
scroll to position [59, 0]
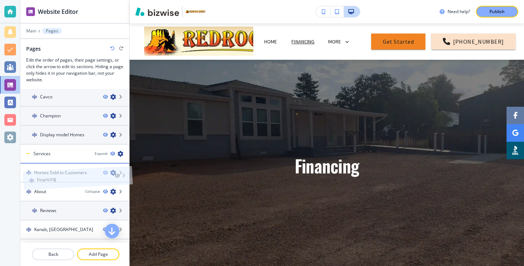
drag, startPoint x: 74, startPoint y: 115, endPoint x: 76, endPoint y: 172, distance: 57.2
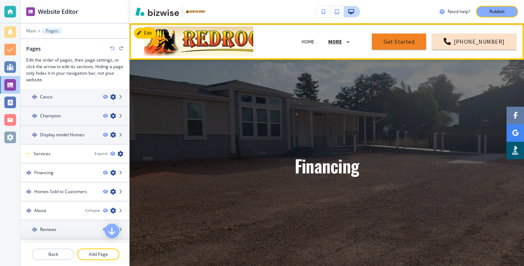
click at [342, 39] on p "MORE" at bounding box center [335, 41] width 14 height 5
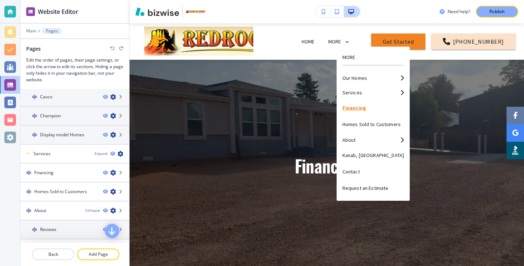
click at [363, 108] on p "Financing" at bounding box center [374, 108] width 62 height 16
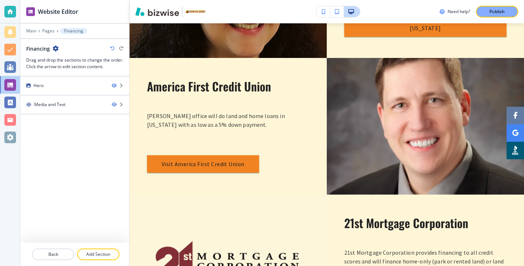
scroll to position [387, 0]
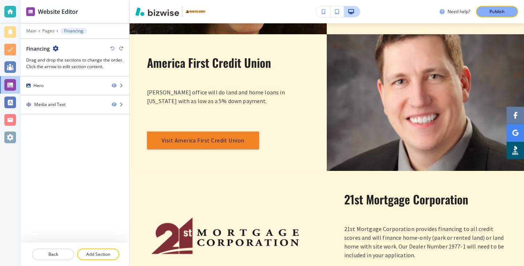
click at [491, 18] on div "Need help? Publish" at bounding box center [327, 11] width 395 height 23
click at [491, 4] on div "Need help? Publish" at bounding box center [327, 11] width 395 height 23
click at [491, 7] on button "Publish" at bounding box center [497, 12] width 42 height 12
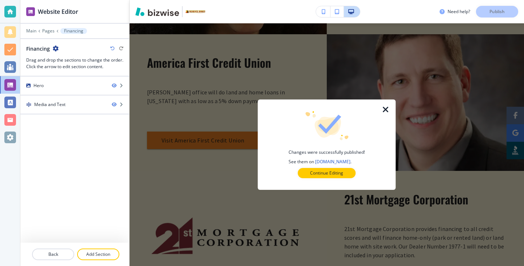
click at [353, 179] on div at bounding box center [326, 184] width 115 height 12
click at [353, 178] on div at bounding box center [326, 184] width 115 height 12
click at [347, 169] on button "Continue Editing" at bounding box center [327, 173] width 58 height 10
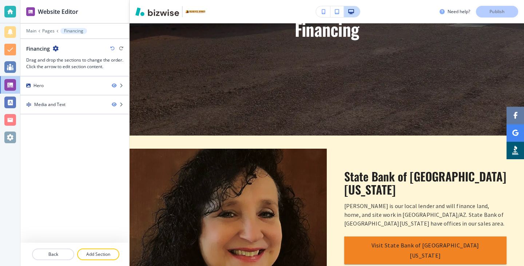
scroll to position [0, 0]
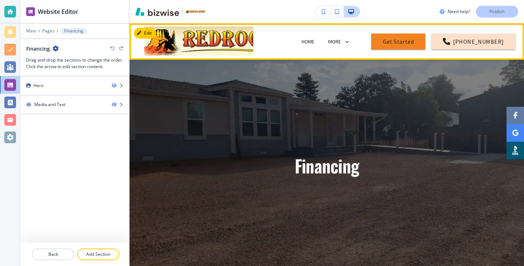
click at [309, 47] on span "Home" at bounding box center [309, 41] width 28 height 29
click at [315, 46] on span "Home" at bounding box center [309, 41] width 28 height 29
click at [333, 24] on header "Home Our Homes Cavco Champion Display model Homes Services Construction Our Pro…" at bounding box center [327, 41] width 395 height 36
click at [322, 32] on span "Home" at bounding box center [309, 41] width 28 height 29
click at [315, 39] on p "Home" at bounding box center [308, 42] width 13 height 8
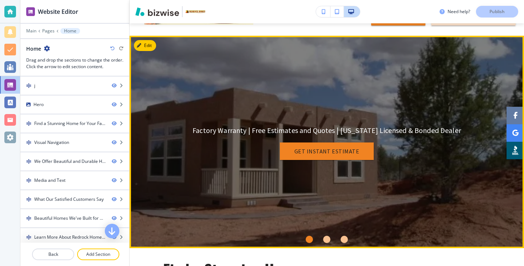
scroll to position [53, 0]
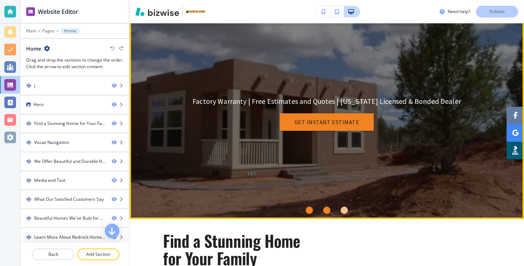
click at [325, 209] on div "Go to slide 2" at bounding box center [326, 209] width 7 height 7
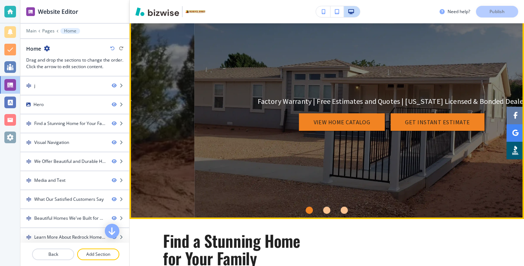
click at [305, 212] on li "Go to slide 1" at bounding box center [309, 209] width 17 height 17
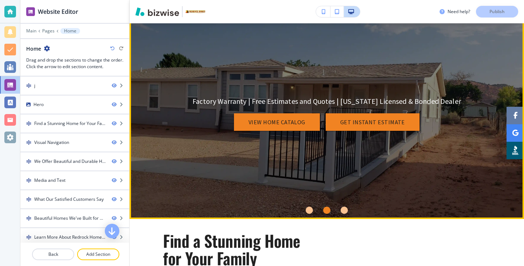
click at [305, 212] on li "Go to slide 1" at bounding box center [309, 209] width 17 height 17
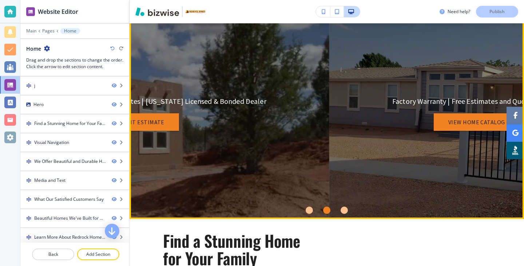
scroll to position [0, 0]
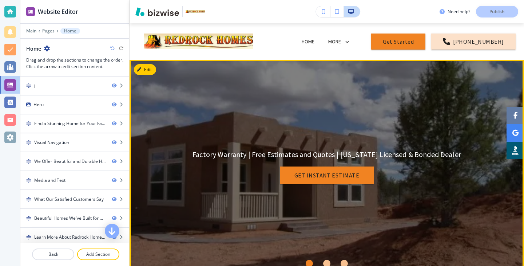
click at [152, 73] on button "Edit" at bounding box center [145, 69] width 22 height 11
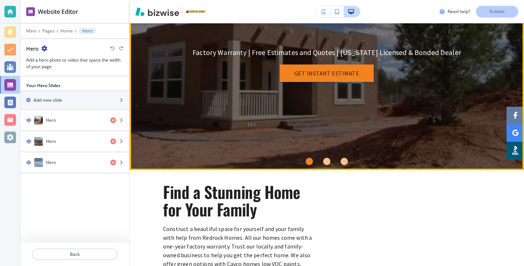
scroll to position [126, 0]
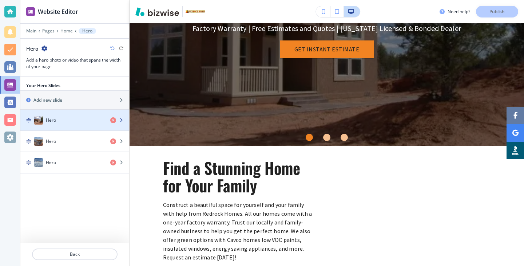
click at [94, 129] on div "button" at bounding box center [74, 128] width 109 height 6
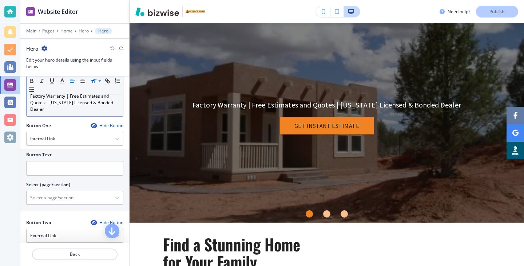
scroll to position [71, 0]
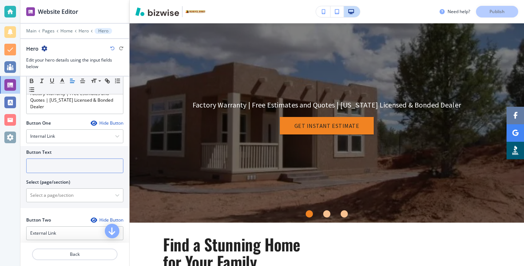
click at [102, 158] on input "text" at bounding box center [74, 165] width 97 height 15
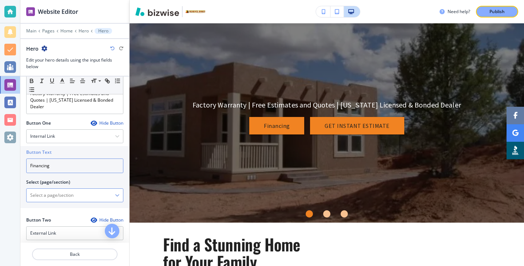
type input "Financing"
click at [74, 189] on \(page\/section\) "Manual Input" at bounding box center [71, 195] width 88 height 12
click at [115, 193] on icon "button" at bounding box center [117, 195] width 4 height 4
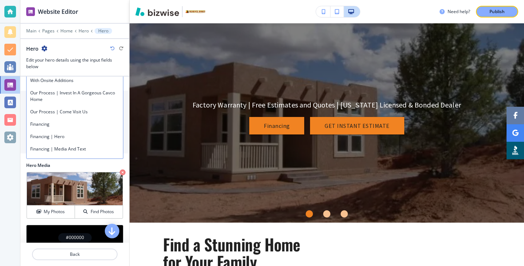
scroll to position [780, 0]
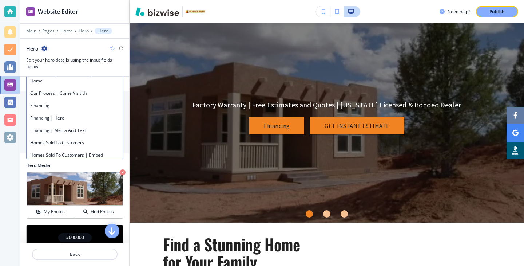
click at [97, 99] on div "Financing" at bounding box center [75, 105] width 97 height 12
type \(page\/section\) "Financing"
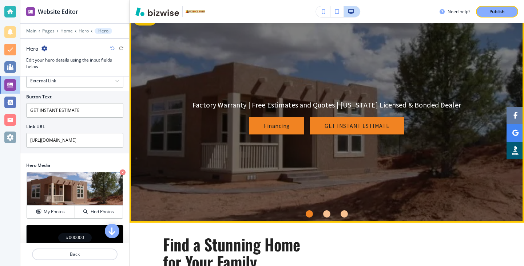
scroll to position [0, 0]
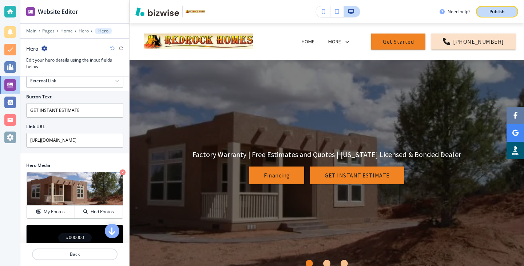
click at [499, 11] on p "Publish" at bounding box center [497, 11] width 15 height 7
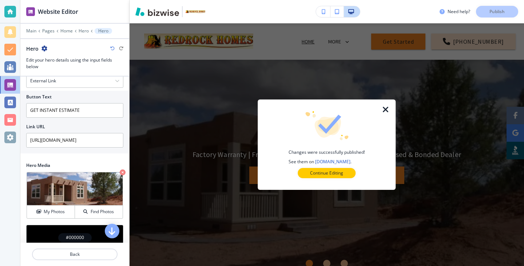
click at [336, 178] on div at bounding box center [326, 184] width 115 height 12
click at [337, 177] on button "Continue Editing" at bounding box center [327, 173] width 58 height 10
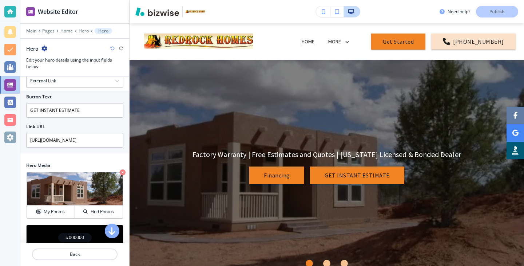
click at [291, 164] on div "Financing GET INSTANT ESTIMATE" at bounding box center [326, 171] width 155 height 25
click at [291, 179] on button "Financing" at bounding box center [276, 174] width 55 height 17
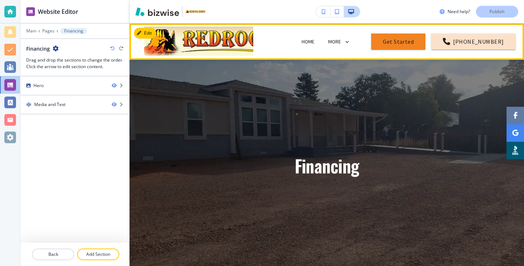
click at [247, 40] on img at bounding box center [198, 41] width 109 height 29
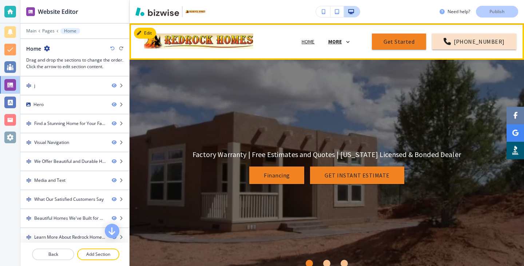
click at [341, 43] on p "MORE" at bounding box center [335, 41] width 14 height 5
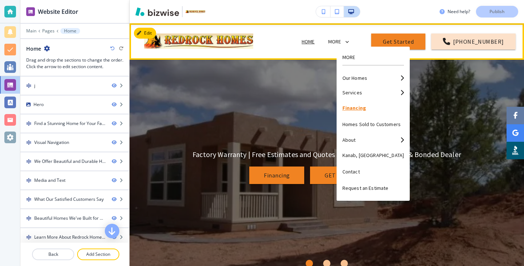
click at [361, 111] on p "Financing" at bounding box center [374, 108] width 62 height 16
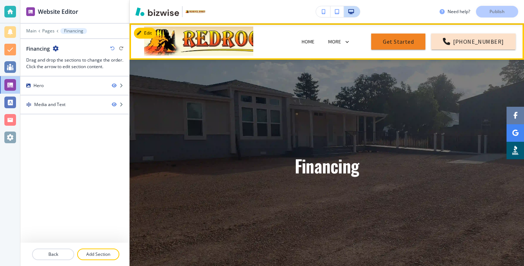
click at [139, 27] on header "Home Our Homes Cavco Champion Display model Homes Services Construction Our Pro…" at bounding box center [327, 41] width 395 height 36
click at [145, 31] on button "Edit Navigation Bar" at bounding box center [161, 33] width 55 height 11
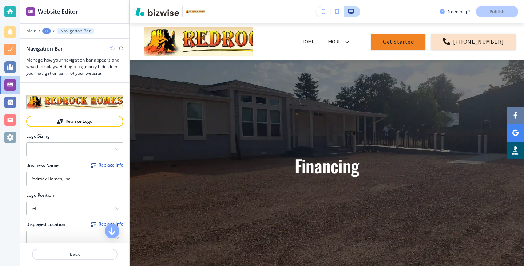
click at [109, 114] on div at bounding box center [74, 113] width 97 height 6
click at [109, 117] on button "Replace Logo" at bounding box center [74, 121] width 97 height 12
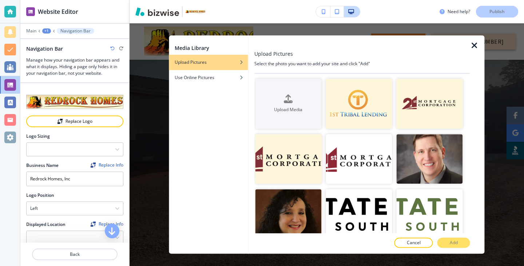
click at [475, 46] on icon "button" at bounding box center [475, 45] width 9 height 9
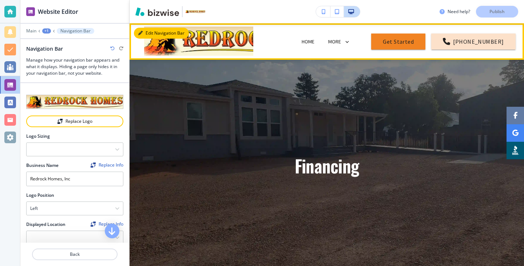
click at [155, 31] on button "Edit Navigation Bar" at bounding box center [161, 33] width 55 height 11
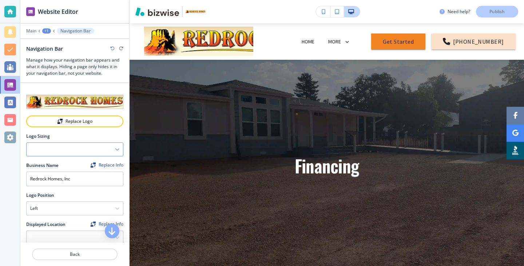
click at [105, 155] on div at bounding box center [75, 149] width 97 height 13
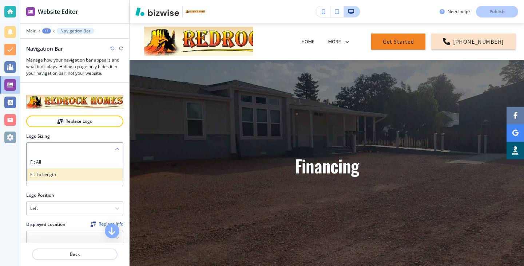
click at [103, 174] on h4 "Fit to length" at bounding box center [74, 174] width 89 height 7
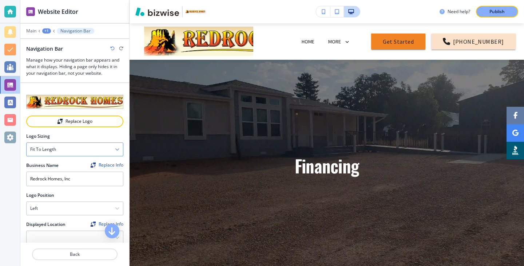
click at [101, 144] on div "Fit to length" at bounding box center [75, 149] width 97 height 13
click at [99, 162] on h4 "Fit all" at bounding box center [74, 162] width 89 height 7
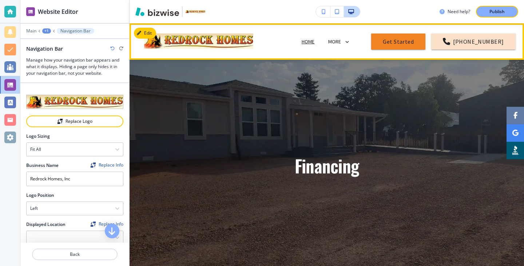
click at [315, 43] on p "Home" at bounding box center [308, 42] width 13 height 8
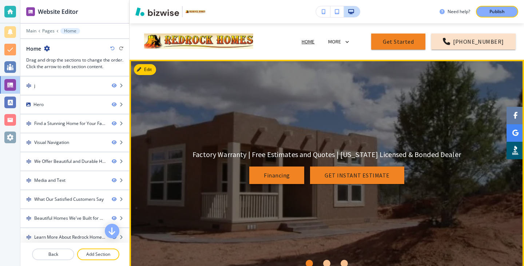
click at [289, 178] on button "Financing" at bounding box center [276, 174] width 55 height 17
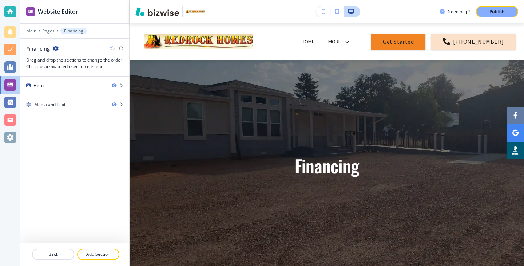
click at [505, 18] on div "Need help? Publish" at bounding box center [327, 11] width 395 height 23
click at [504, 15] on p "Publish" at bounding box center [497, 11] width 15 height 7
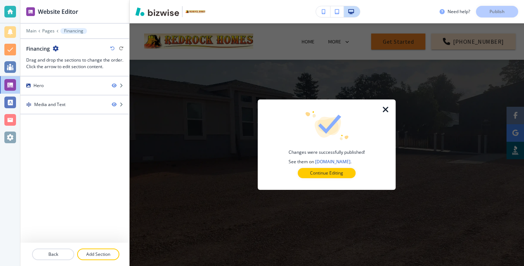
click at [342, 179] on div at bounding box center [326, 184] width 115 height 12
click at [342, 176] on button "Continue Editing" at bounding box center [327, 173] width 58 height 10
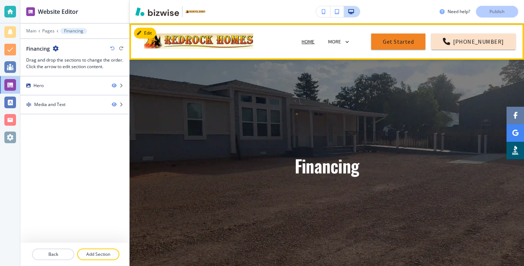
click at [315, 43] on p "Home" at bounding box center [308, 42] width 13 height 8
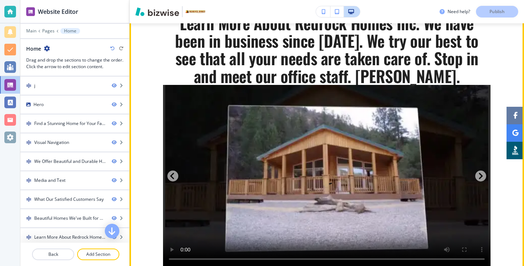
scroll to position [2054, 0]
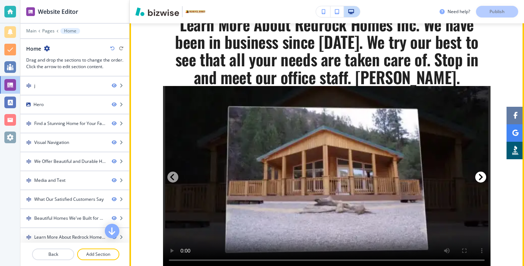
click at [479, 173] on icon "Next Slide" at bounding box center [481, 177] width 7 height 9
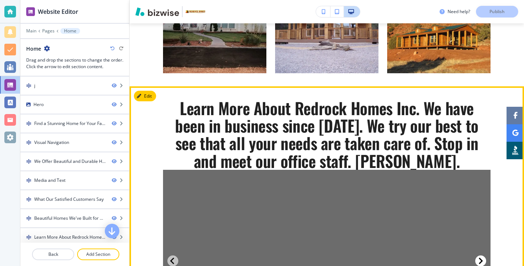
scroll to position [1937, 0]
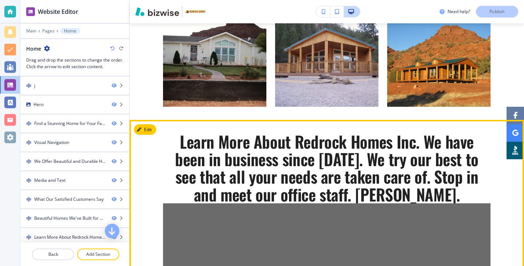
click at [145, 124] on button "Edit This Section" at bounding box center [158, 129] width 49 height 11
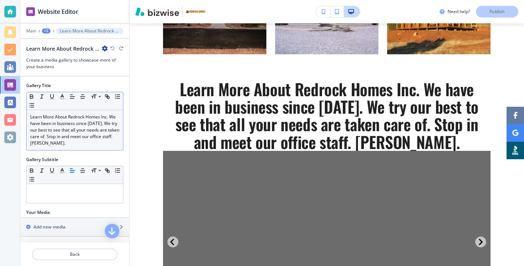
scroll to position [1990, 0]
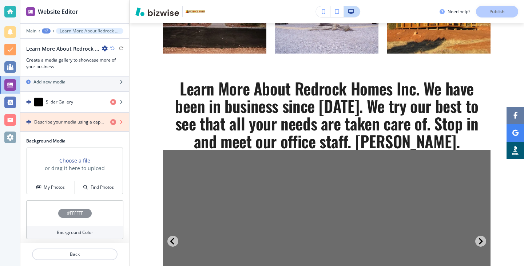
click at [112, 122] on icon "button" at bounding box center [113, 122] width 6 height 6
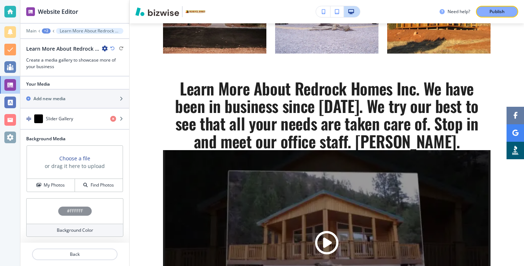
scroll to position [128, 0]
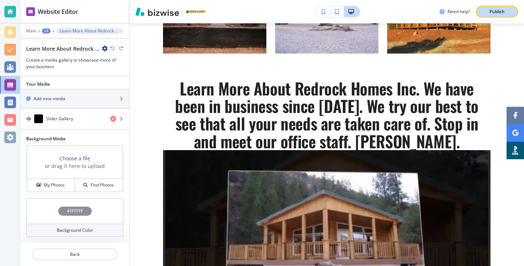
click at [487, 11] on div "Publish" at bounding box center [497, 11] width 23 height 7
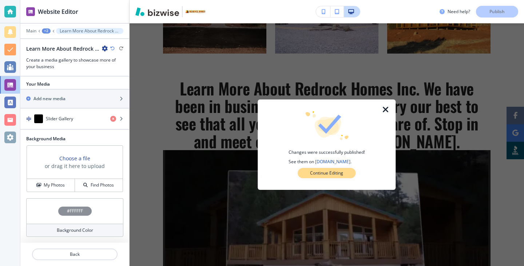
click at [347, 173] on button "Continue Editing" at bounding box center [327, 173] width 58 height 10
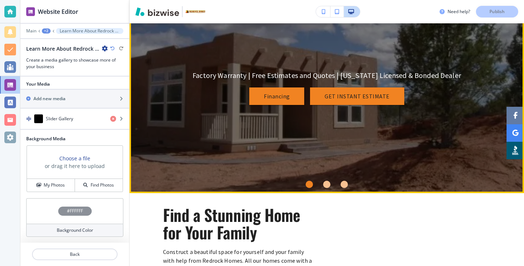
scroll to position [88, 0]
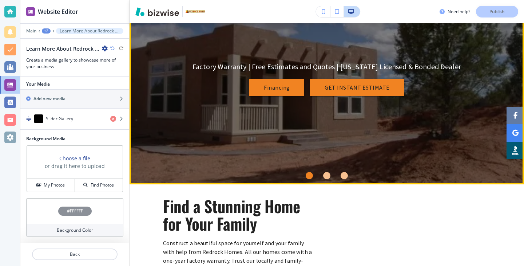
click at [330, 172] on li "Go to slide 2" at bounding box center [326, 175] width 17 height 17
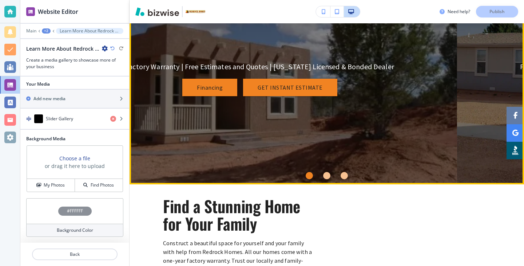
click at [330, 172] on li "Go to slide 2" at bounding box center [326, 175] width 17 height 17
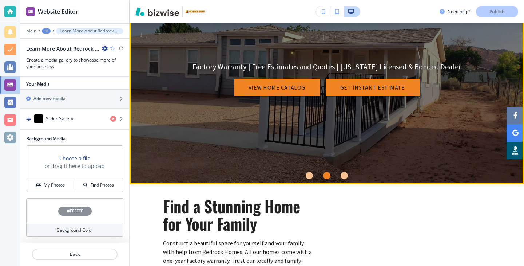
click at [351, 174] on li "Go to slide 3" at bounding box center [344, 175] width 17 height 17
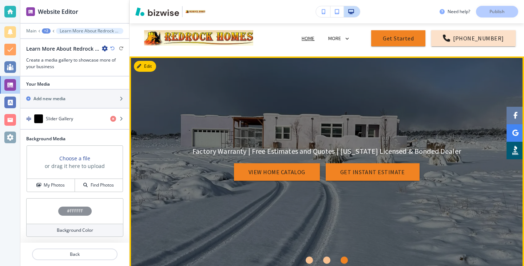
scroll to position [0, 0]
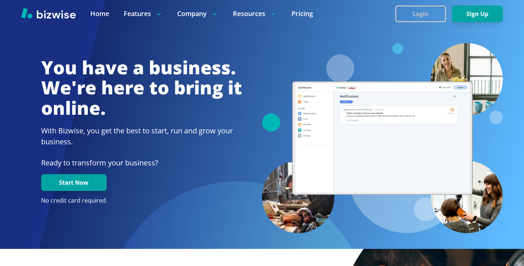
click at [418, 16] on button "Login" at bounding box center [420, 13] width 51 height 17
